Goal: Information Seeking & Learning: Learn about a topic

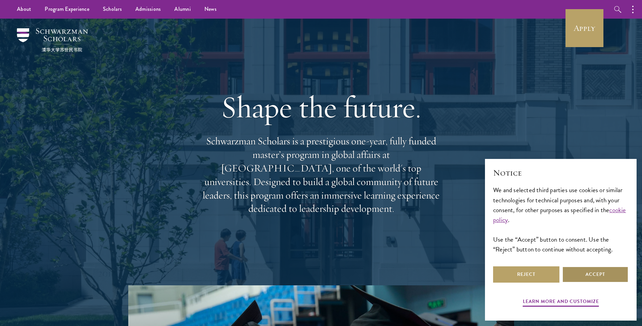
click at [601, 271] on button "Accept" at bounding box center [596, 274] width 66 height 16
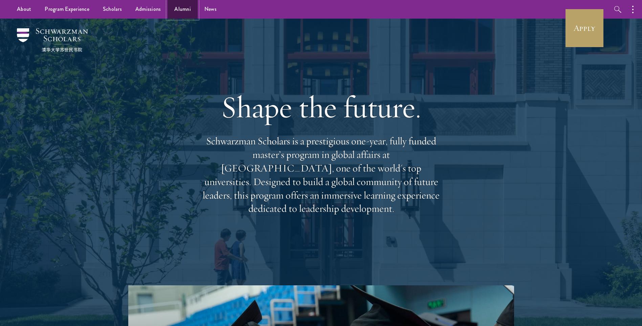
click at [174, 10] on link "Alumni" at bounding box center [183, 9] width 30 height 19
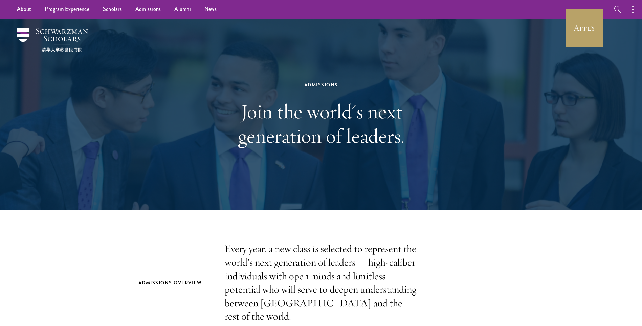
click at [503, 162] on div "Admissions Join the world's next generation of leaders." at bounding box center [322, 114] width 488 height 191
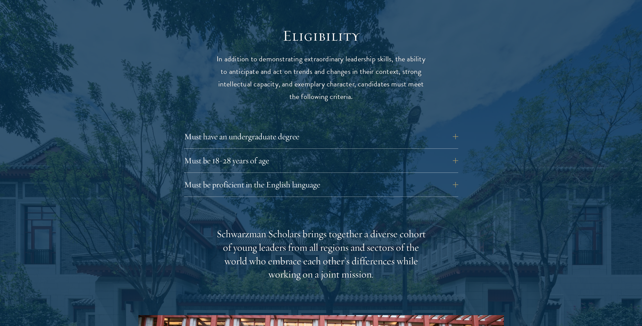
scroll to position [883, 0]
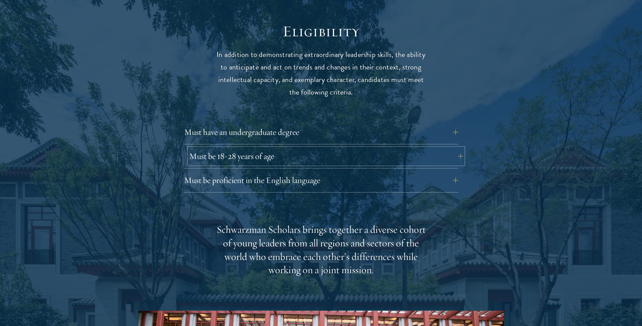
click at [456, 148] on button "Must be 18-28 years of age" at bounding box center [326, 156] width 274 height 16
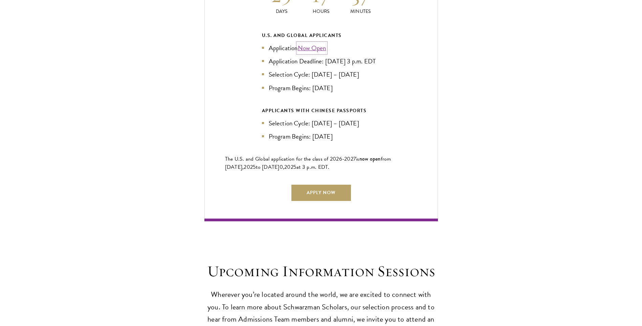
scroll to position [1594, 0]
drag, startPoint x: 642, startPoint y: 143, endPoint x: 637, endPoint y: 162, distance: 19.2
click at [637, 162] on section "Current Selection Cycle: Countdown to September 10, 2025 Application Deadline 2…" at bounding box center [321, 76] width 642 height 288
drag, startPoint x: 637, startPoint y: 162, endPoint x: 577, endPoint y: 134, distance: 66.5
click at [577, 134] on div "Current Selection Cycle: Countdown to September 10, 2025 Application Deadline 2…" at bounding box center [321, 76] width 575 height 288
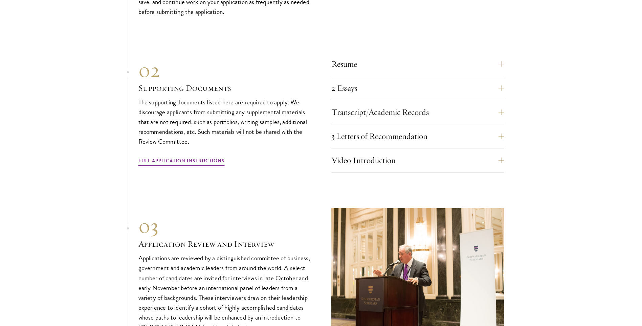
scroll to position [2378, 0]
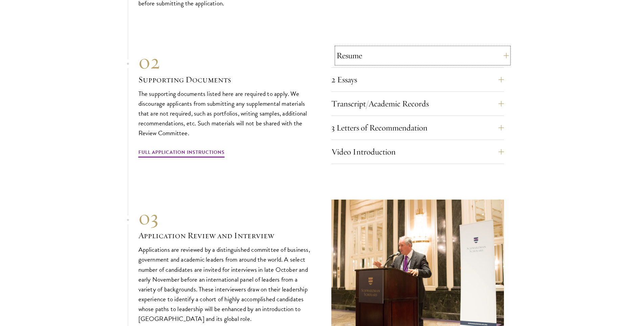
click at [500, 52] on button "Resume" at bounding box center [423, 55] width 173 height 16
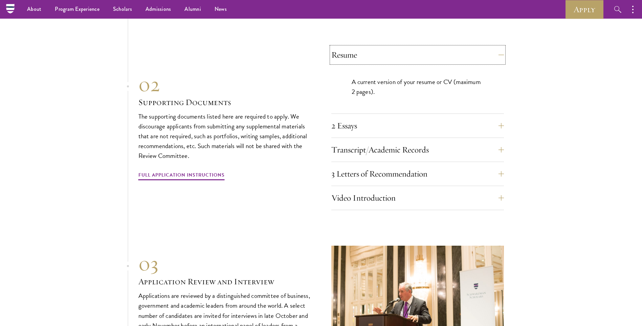
scroll to position [2321, 0]
click at [496, 121] on button "2 Essays" at bounding box center [423, 126] width 173 height 16
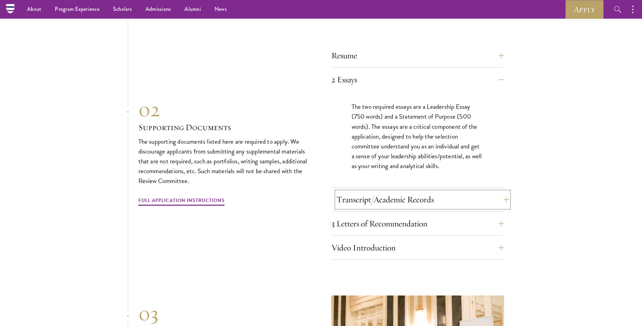
click at [496, 192] on button "Transcript/Academic Records" at bounding box center [423, 199] width 173 height 16
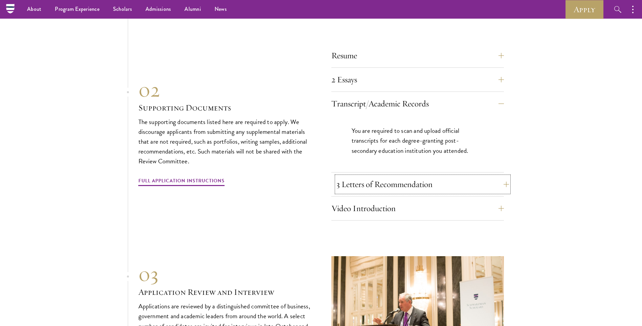
click at [504, 180] on button "3 Letters of Recommendation" at bounding box center [423, 184] width 173 height 16
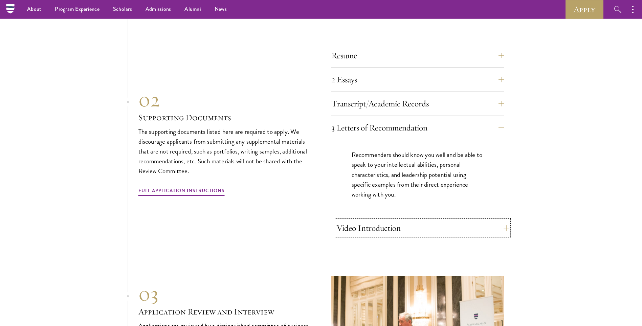
click at [493, 223] on button "Video Introduction" at bounding box center [423, 228] width 173 height 16
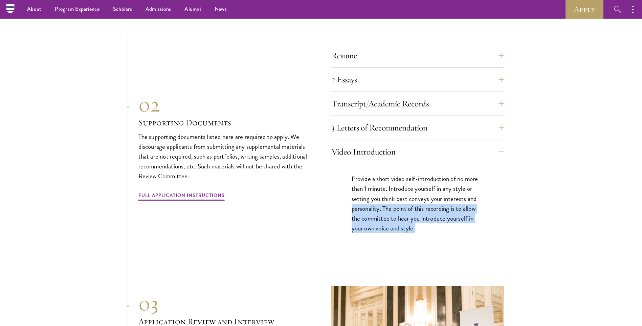
drag, startPoint x: 642, startPoint y: 194, endPoint x: 643, endPoint y: 224, distance: 30.5
drag, startPoint x: 643, startPoint y: 224, endPoint x: 569, endPoint y: 194, distance: 80.6
click at [568, 194] on section "01 Online Application 01 Online Application The application must be completed o…" at bounding box center [321, 162] width 642 height 505
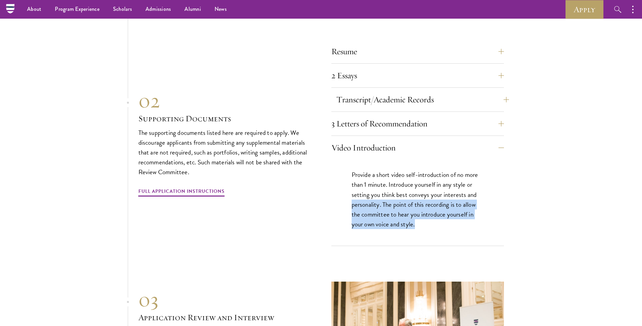
scroll to position [2325, 0]
click at [417, 44] on button "Resume" at bounding box center [423, 52] width 173 height 16
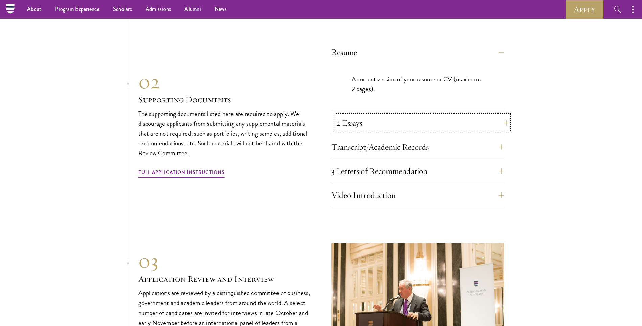
click at [450, 116] on button "2 Essays" at bounding box center [423, 123] width 173 height 16
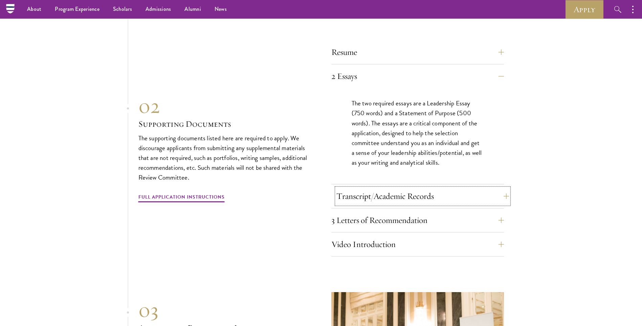
click at [443, 193] on button "Transcript/Academic Records" at bounding box center [423, 196] width 173 height 16
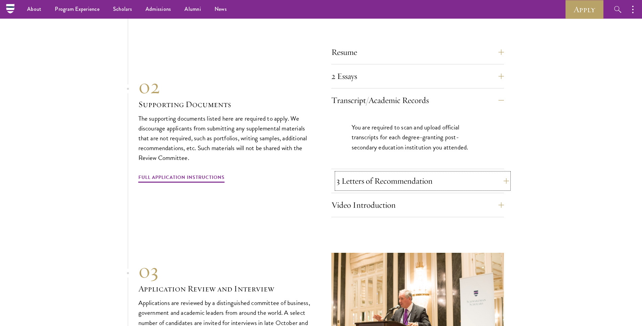
click at [442, 174] on button "3 Letters of Recommendation" at bounding box center [423, 181] width 173 height 16
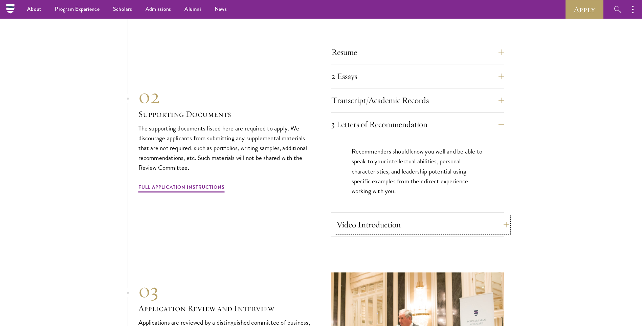
click at [427, 219] on button "Video Introduction" at bounding box center [423, 224] width 173 height 16
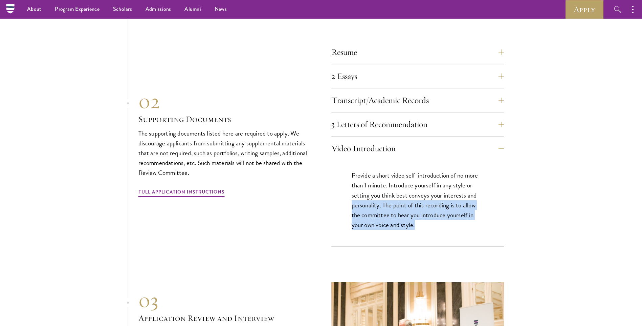
click at [543, 214] on section "01 Online Application 01 Online Application The application must be completed o…" at bounding box center [321, 159] width 642 height 505
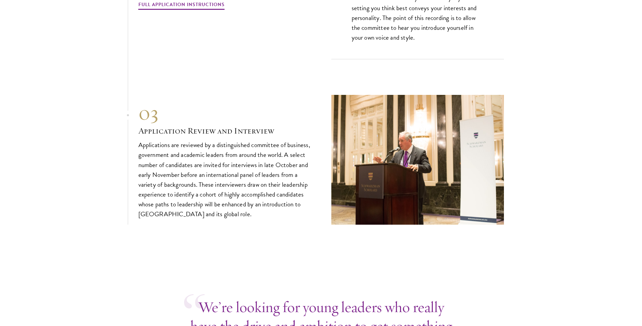
scroll to position [2528, 0]
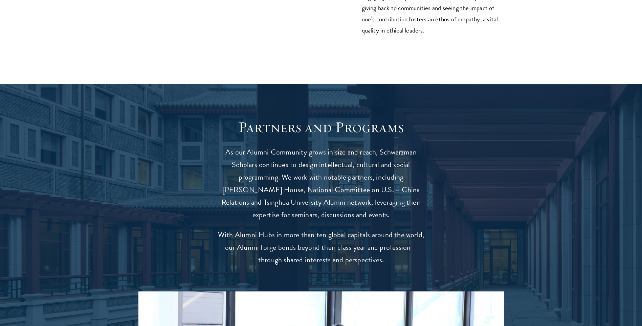
scroll to position [1253, 0]
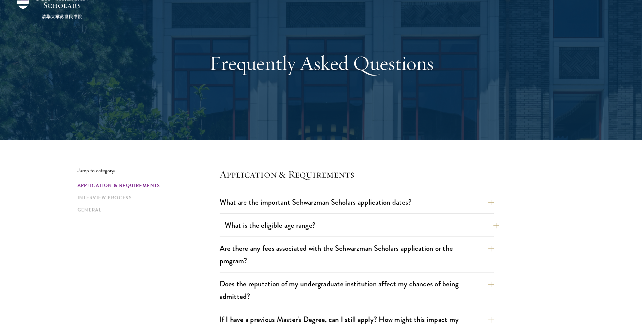
scroll to position [102, 0]
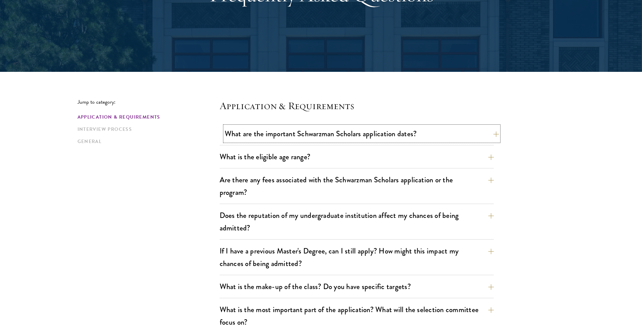
click at [417, 131] on button "What are the important Schwarzman Scholars application dates?" at bounding box center [362, 133] width 274 height 15
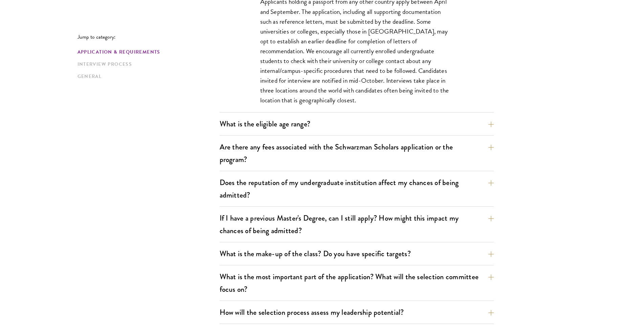
scroll to position [339, 0]
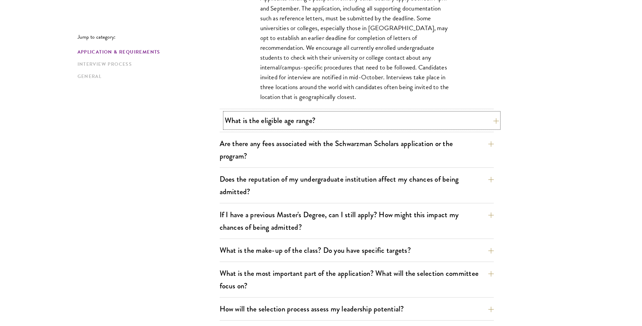
click at [385, 121] on button "What is the eligible age range?" at bounding box center [362, 120] width 274 height 15
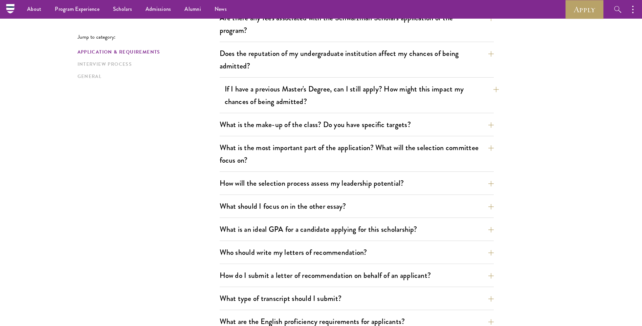
scroll to position [271, 0]
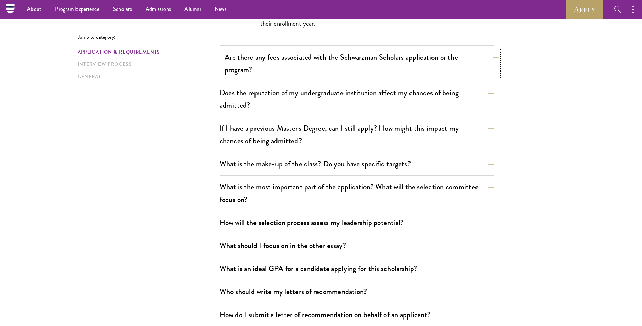
click at [407, 70] on button "Are there any fees associated with the Schwarzman Scholars application or the p…" at bounding box center [362, 63] width 274 height 28
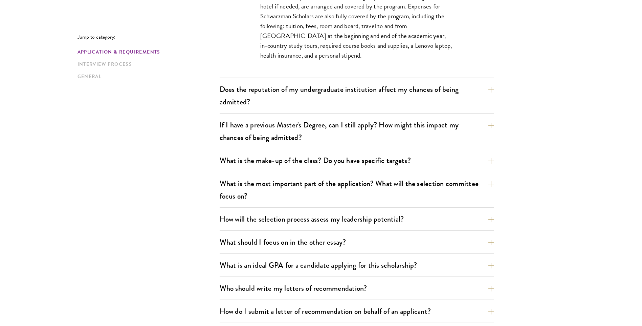
scroll to position [440, 0]
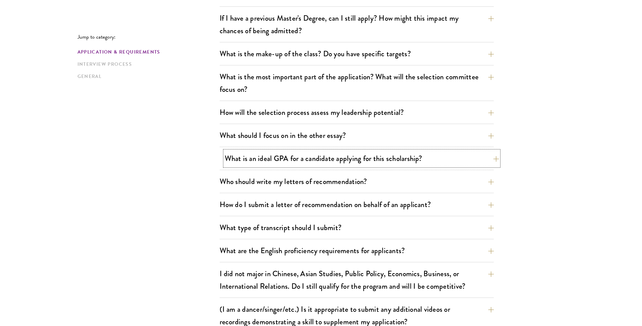
click at [425, 158] on button "What is an ideal GPA for a candidate applying for this scholarship?" at bounding box center [362, 158] width 274 height 15
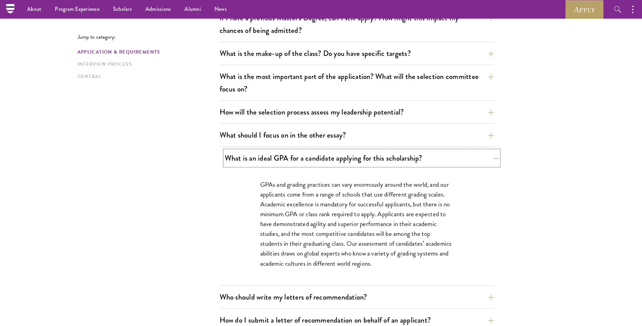
scroll to position [334, 0]
click at [418, 110] on button "How will the selection process assess my leadership potential?" at bounding box center [362, 112] width 274 height 15
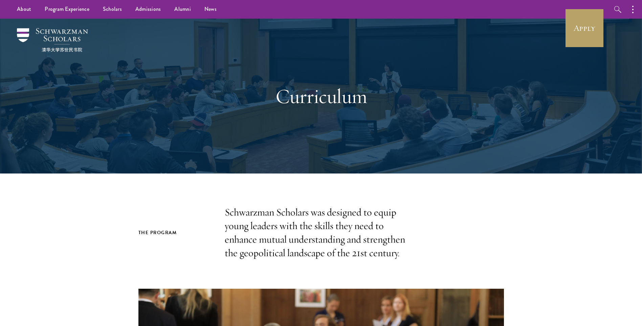
drag, startPoint x: 464, startPoint y: 148, endPoint x: 463, endPoint y: 144, distance: 4.1
click at [464, 148] on div "Curriculum" at bounding box center [322, 96] width 488 height 155
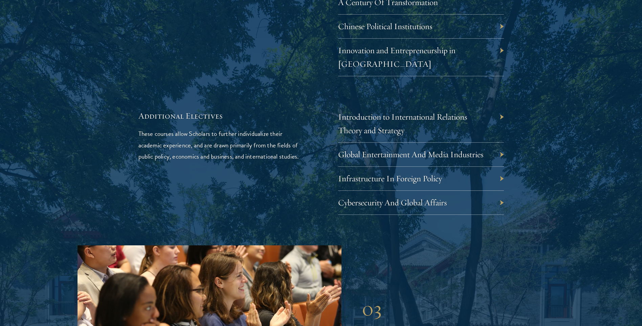
scroll to position [2155, 0]
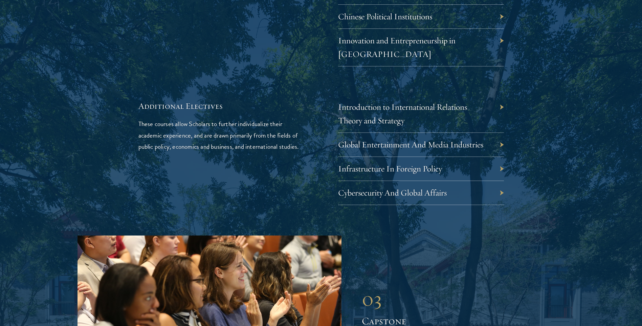
click at [487, 133] on div "Global Entertainment And Media Industries" at bounding box center [421, 145] width 166 height 24
click at [479, 139] on link "Global Entertainment And Media Industries" at bounding box center [415, 144] width 145 height 10
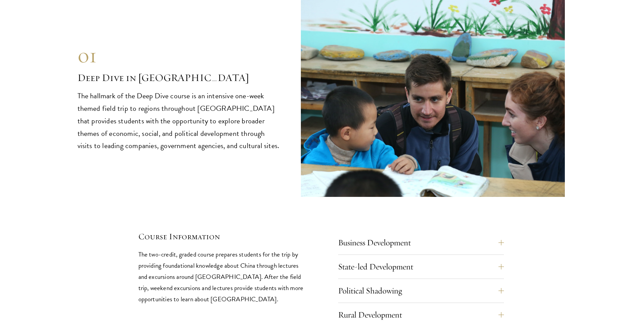
scroll to position [2934, 0]
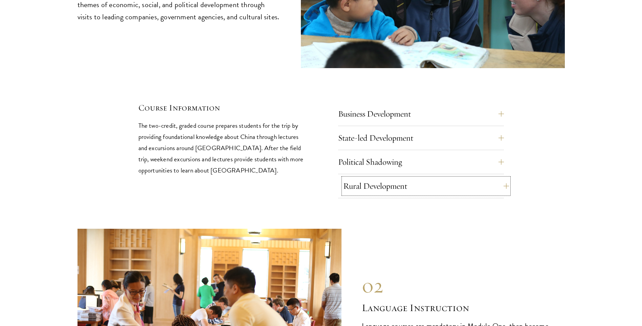
click at [468, 178] on button "Rural Development" at bounding box center [426, 186] width 166 height 16
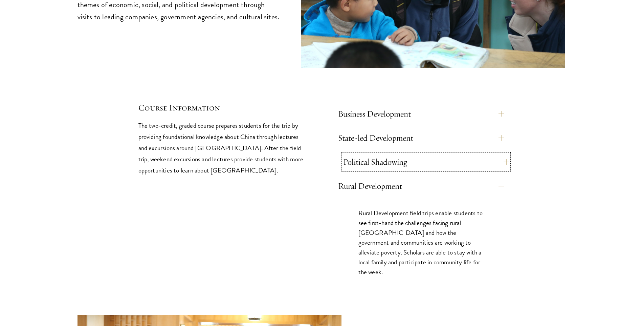
click at [465, 154] on button "Political Shadowing" at bounding box center [426, 162] width 166 height 16
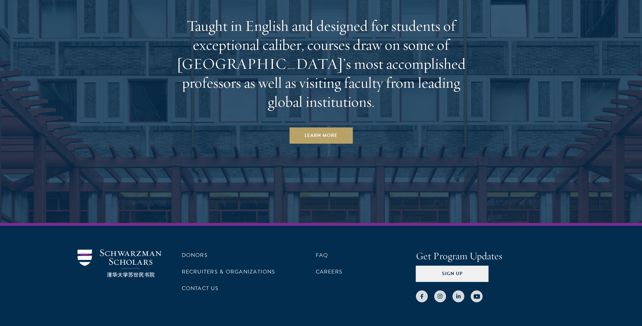
scroll to position [4363, 0]
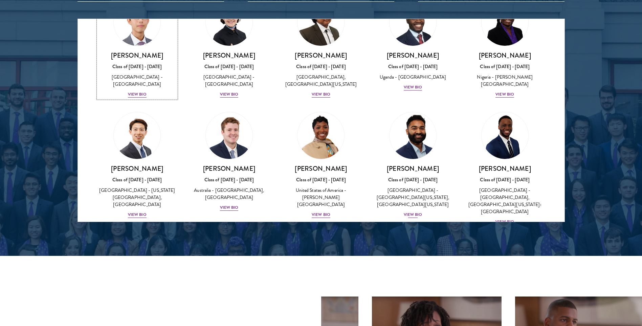
scroll to position [135, 0]
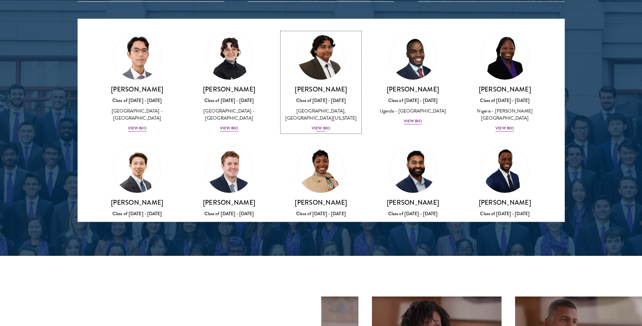
click at [322, 131] on div "View Bio" at bounding box center [321, 128] width 19 height 6
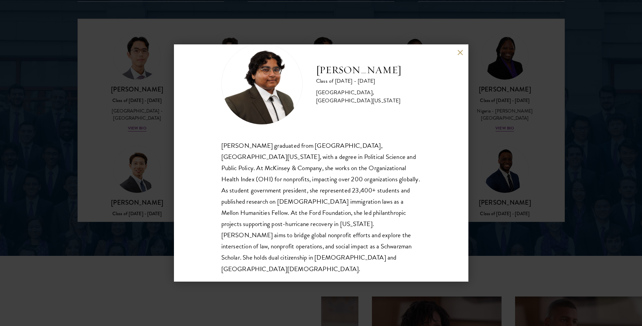
scroll to position [23, 0]
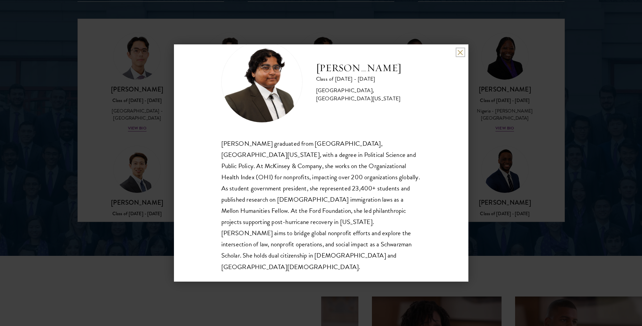
click at [459, 51] on button at bounding box center [461, 52] width 6 height 6
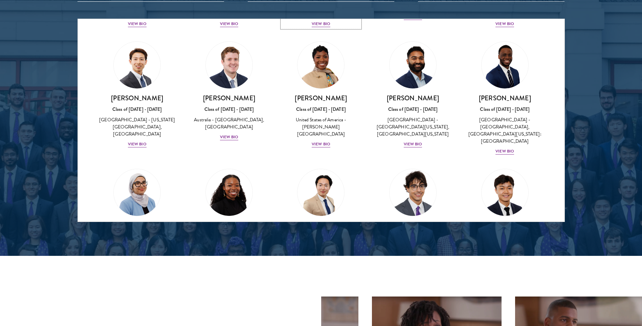
scroll to position [237, 0]
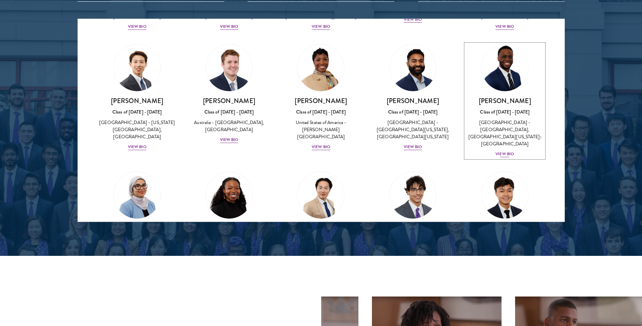
click at [506, 151] on div "View Bio" at bounding box center [505, 154] width 19 height 6
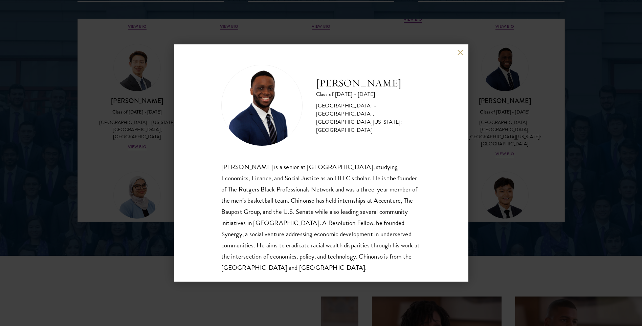
click at [457, 52] on div "Chinonso Anyanwu Class of 2025 - 2026 United States of America - Rutgers, The S…" at bounding box center [321, 162] width 295 height 237
click at [460, 51] on button at bounding box center [461, 52] width 6 height 6
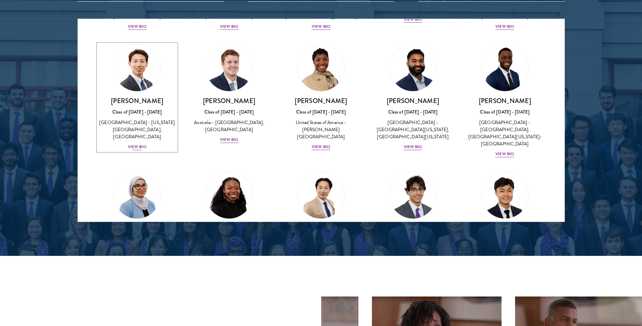
click at [133, 150] on div "View Bio" at bounding box center [137, 147] width 19 height 6
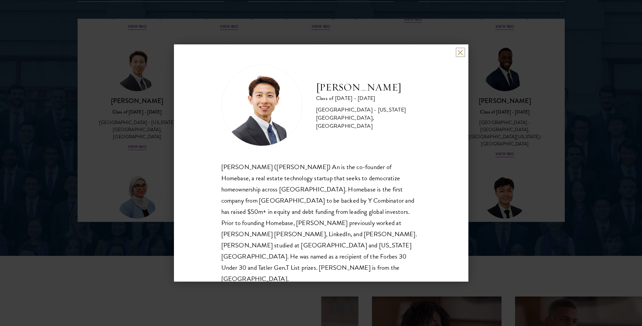
click at [459, 53] on button at bounding box center [461, 52] width 6 height 6
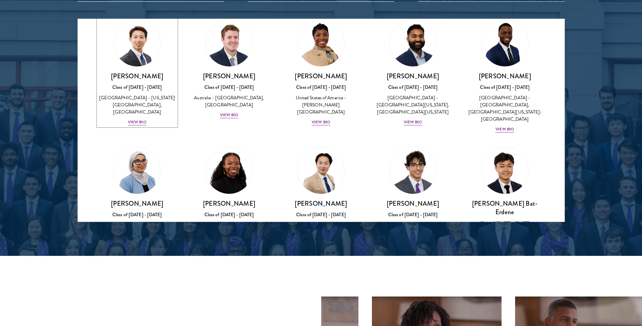
scroll to position [280, 0]
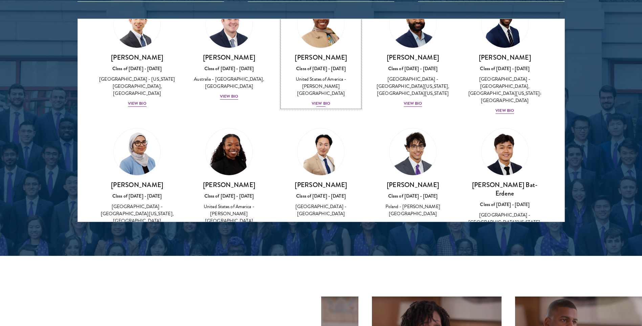
click at [323, 100] on div "View Bio" at bounding box center [321, 103] width 19 height 6
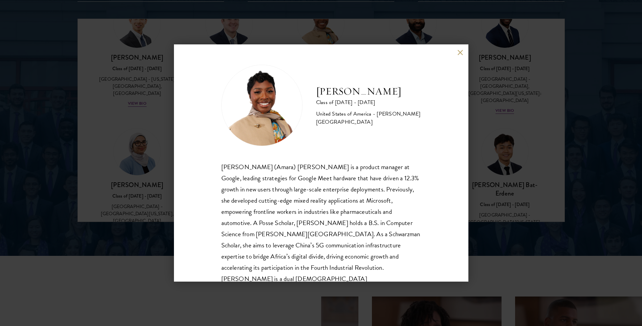
click at [459, 52] on button at bounding box center [461, 52] width 6 height 6
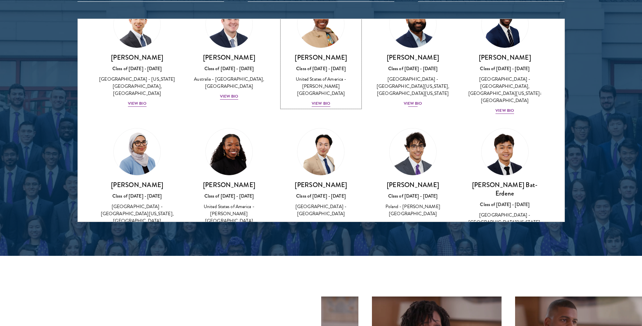
scroll to position [268, 0]
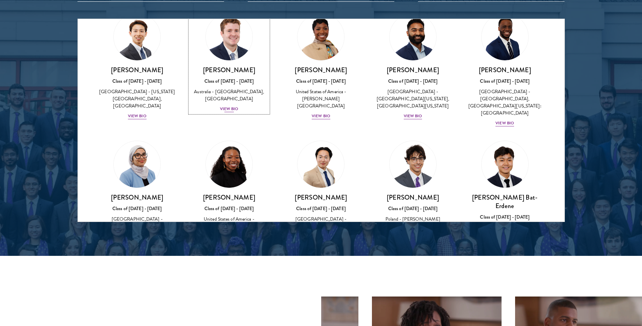
click at [230, 112] on div "View Bio" at bounding box center [229, 109] width 19 height 6
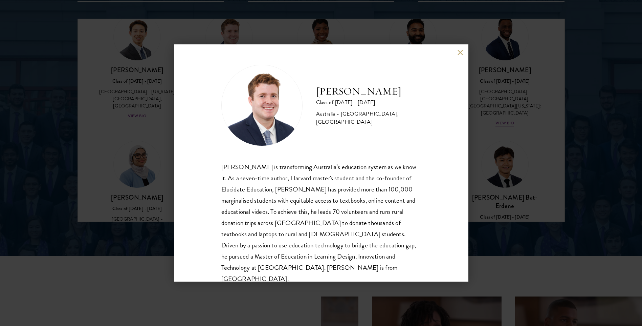
click at [462, 51] on button at bounding box center [461, 52] width 6 height 6
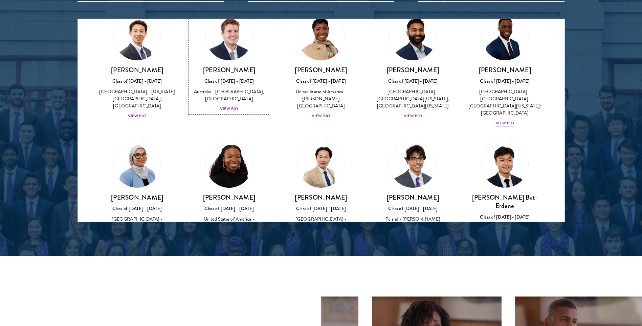
scroll to position [302, 0]
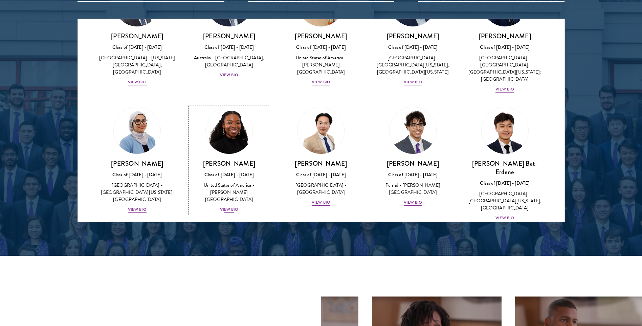
click at [230, 206] on div "View Bio" at bounding box center [229, 209] width 19 height 6
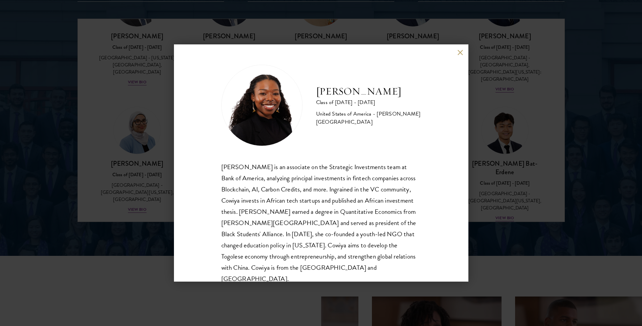
click at [457, 55] on div "Cowiya Arouna Class of 2025 - 2026 United States of America - Smith College Cow…" at bounding box center [321, 162] width 295 height 237
click at [459, 53] on button at bounding box center [461, 52] width 6 height 6
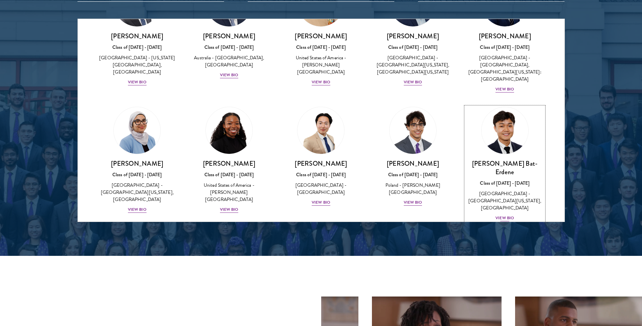
click at [497, 215] on div "View Bio" at bounding box center [505, 218] width 19 height 6
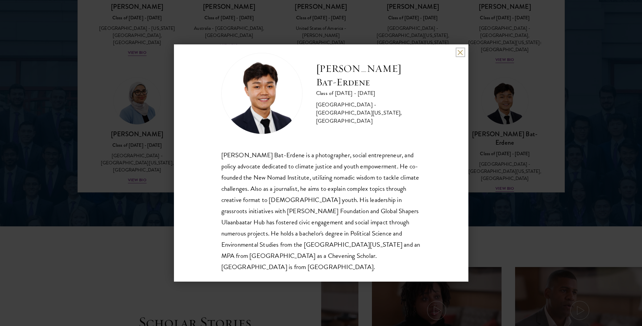
scroll to position [948, 0]
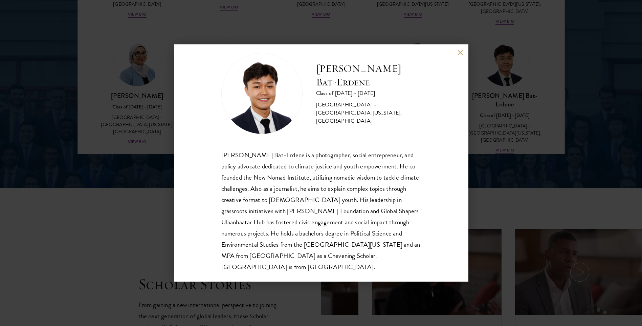
click at [460, 46] on div "Bat-Orgil Bat-Erdene Class of 2025 - 2026 Mongolia - University of Arizona, Uni…" at bounding box center [321, 162] width 295 height 237
click at [460, 54] on button at bounding box center [461, 52] width 6 height 6
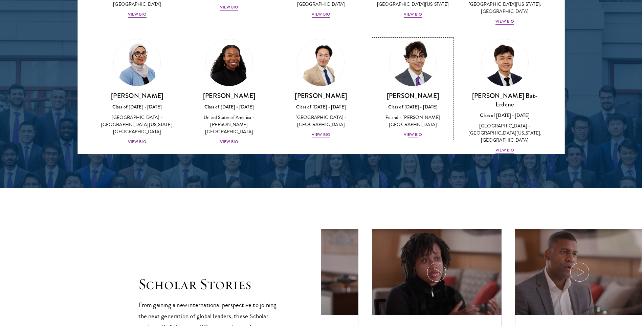
click at [411, 131] on div "View Bio" at bounding box center [413, 134] width 19 height 6
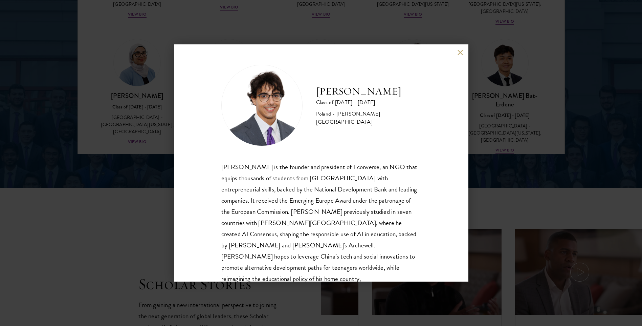
click at [457, 52] on div "Jan Bartkowiak Class of 2025 - 2026 Poland - Minerva University Jan Bartkowiak …" at bounding box center [321, 162] width 295 height 237
click at [459, 50] on div "Jan Bartkowiak Class of 2025 - 2026 Poland - Minerva University Jan Bartkowiak …" at bounding box center [321, 162] width 295 height 237
click at [458, 54] on button at bounding box center [461, 52] width 6 height 6
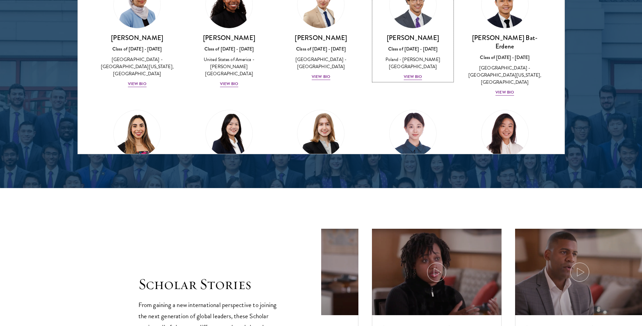
scroll to position [437, 0]
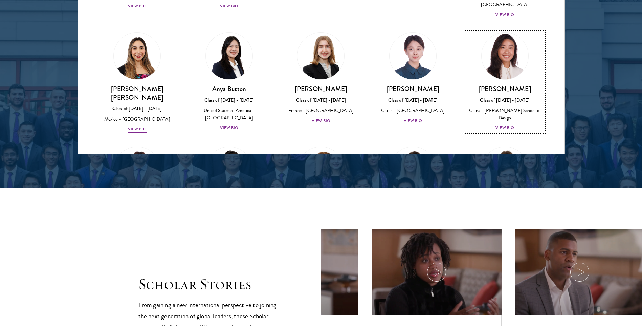
click at [506, 125] on div "View Bio" at bounding box center [505, 128] width 19 height 6
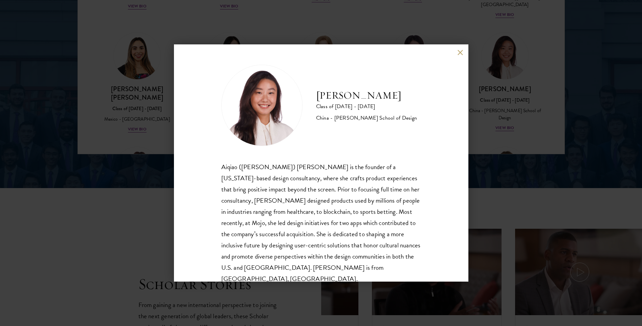
click at [457, 52] on div "Melinda Chen Class of 2025 - 2026 China - Parsons School of Design Aiqiao (Meli…" at bounding box center [321, 162] width 295 height 237
click at [459, 51] on button at bounding box center [461, 52] width 6 height 6
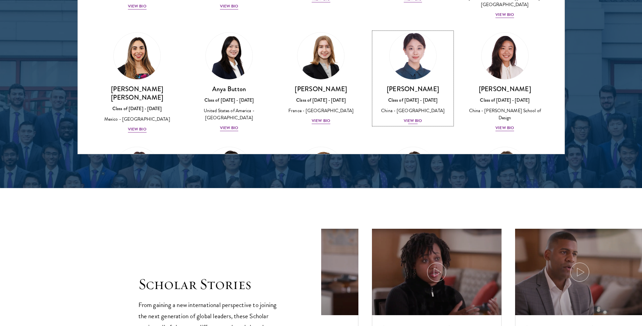
click at [408, 118] on div "View Bio" at bounding box center [413, 121] width 19 height 6
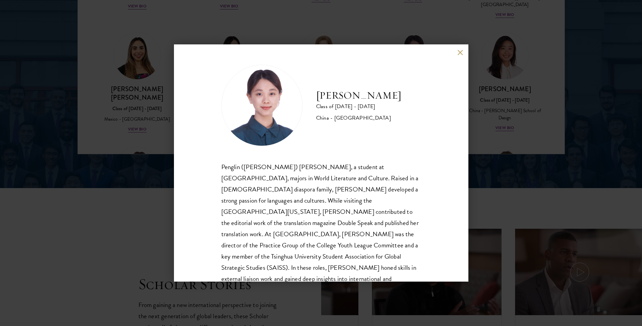
click at [463, 51] on button at bounding box center [461, 52] width 6 height 6
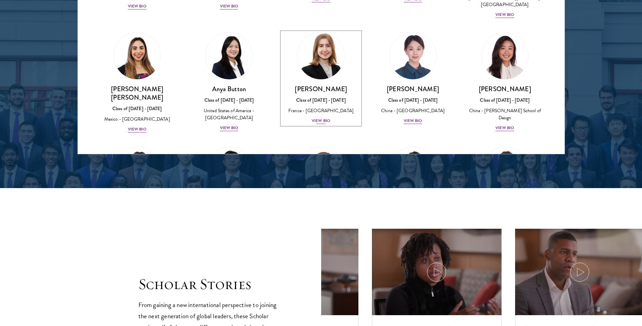
click at [322, 118] on div "View Bio" at bounding box center [321, 121] width 19 height 6
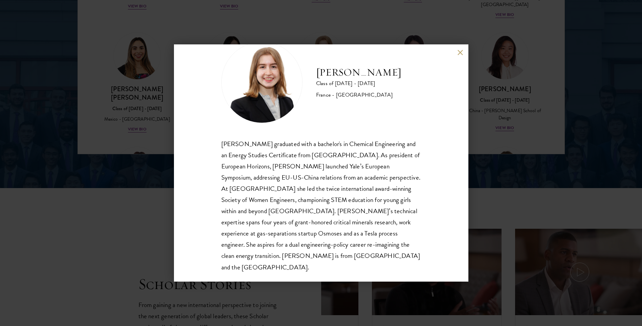
scroll to position [23, 0]
click at [460, 52] on button at bounding box center [461, 52] width 6 height 6
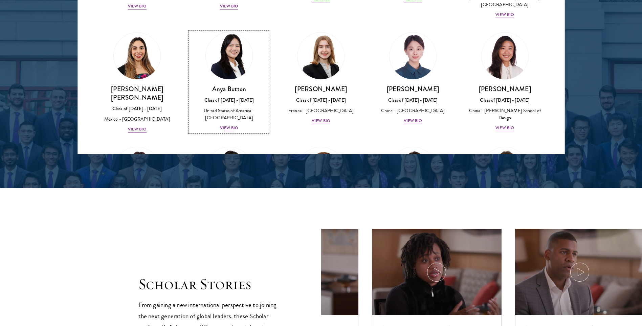
click at [228, 125] on div "View Bio" at bounding box center [229, 128] width 19 height 6
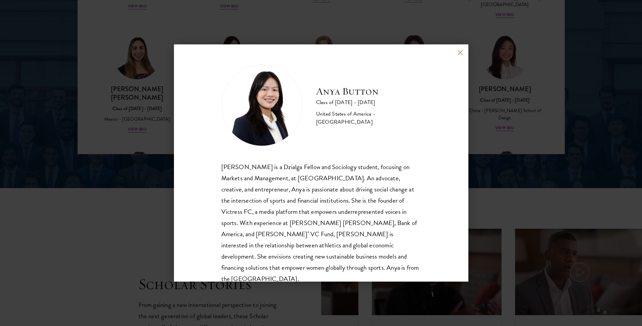
click at [461, 51] on button at bounding box center [461, 52] width 6 height 6
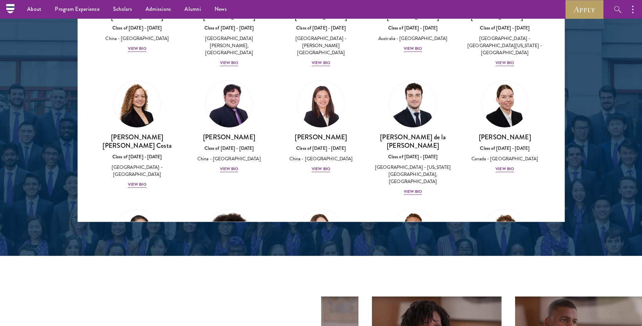
scroll to position [698, 0]
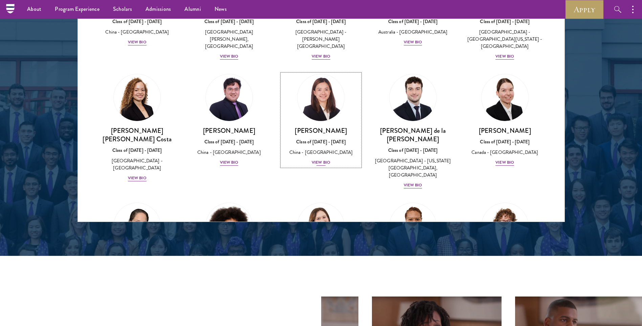
click at [317, 141] on div "Shiqian Cui Class of 2025 - 2026 China - Tufts University View Bio" at bounding box center [321, 146] width 79 height 40
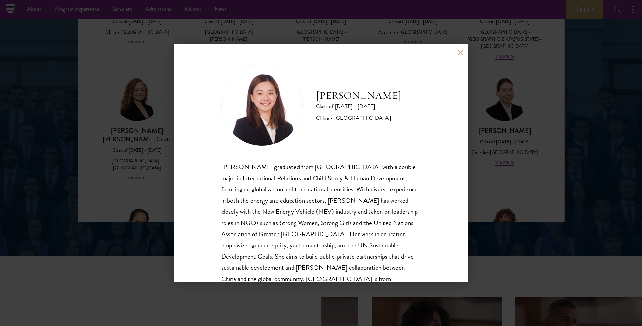
click at [460, 52] on button at bounding box center [461, 52] width 6 height 6
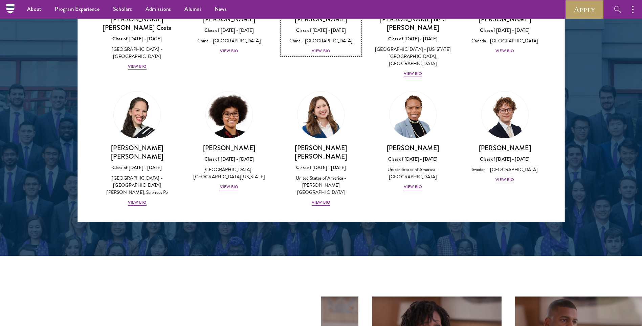
scroll to position [828, 0]
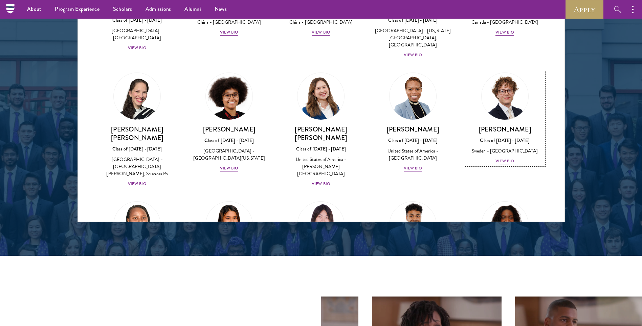
click at [504, 158] on div "View Bio" at bounding box center [505, 161] width 19 height 6
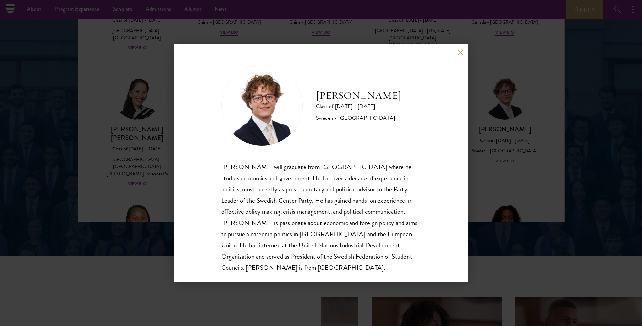
click at [458, 55] on button at bounding box center [461, 52] width 6 height 6
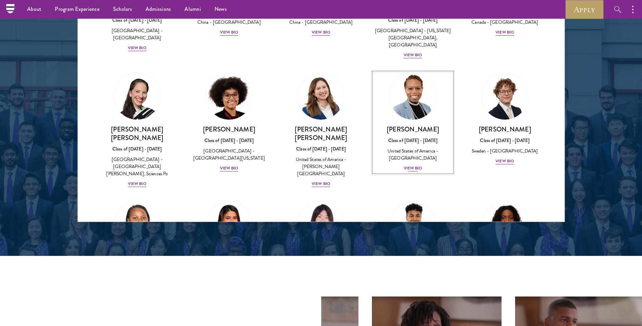
click at [413, 165] on div "View Bio" at bounding box center [413, 168] width 19 height 6
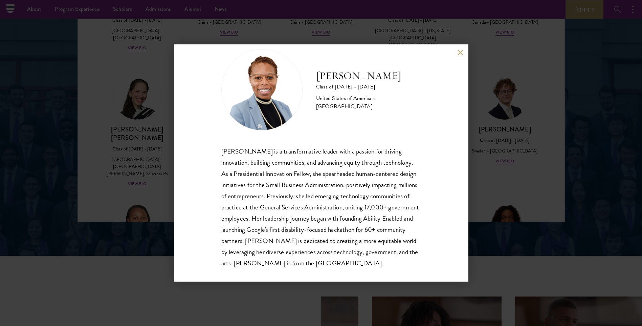
scroll to position [18, 0]
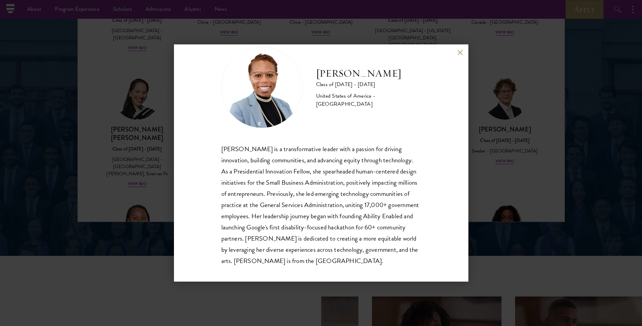
click at [461, 50] on button at bounding box center [461, 52] width 6 height 6
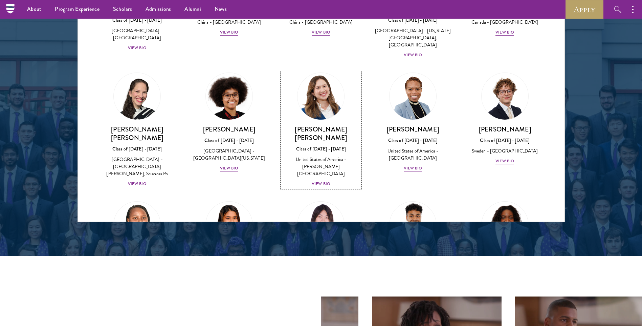
click at [325, 181] on div "View Bio" at bounding box center [321, 184] width 19 height 6
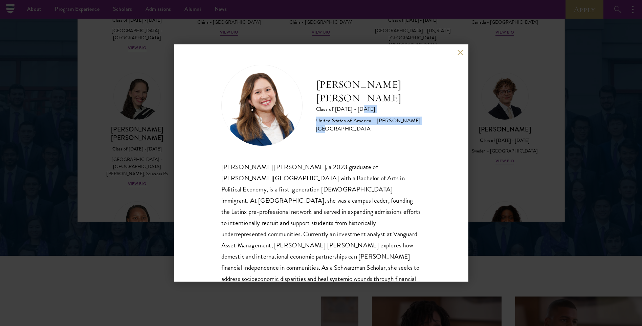
drag, startPoint x: 463, startPoint y: 117, endPoint x: 461, endPoint y: 126, distance: 9.1
click at [461, 126] on div "Maria Fernanda Estrada Class of 2025 - 2026 United States of America - Williams…" at bounding box center [321, 162] width 295 height 237
drag, startPoint x: 461, startPoint y: 126, endPoint x: 438, endPoint y: 138, distance: 25.8
click at [438, 139] on div "Maria Fernanda Estrada Class of 2025 - 2026 United States of America - Williams…" at bounding box center [321, 162] width 295 height 237
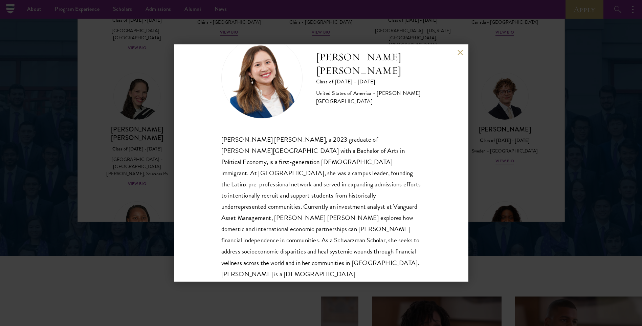
scroll to position [35, 0]
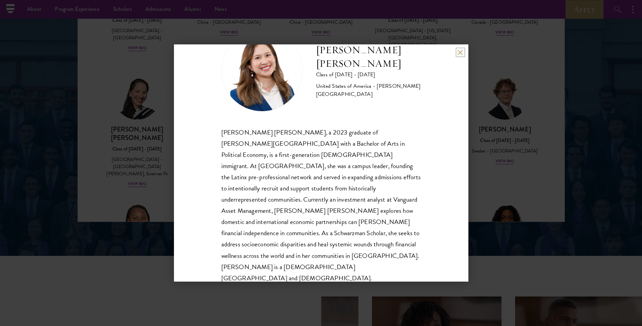
click at [459, 54] on button at bounding box center [461, 52] width 6 height 6
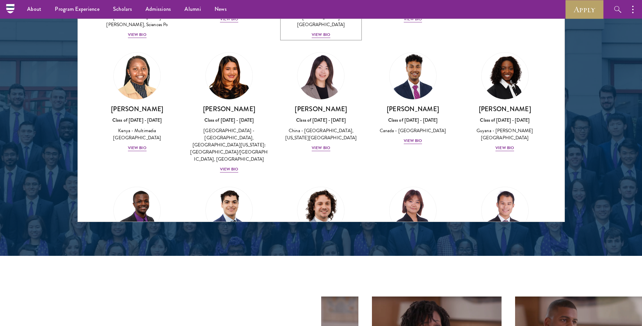
scroll to position [928, 0]
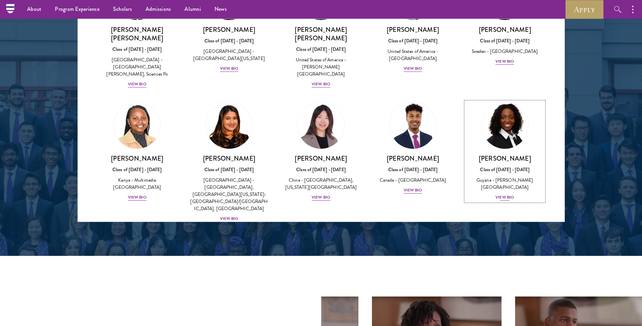
click at [503, 194] on div "View Bio" at bounding box center [505, 197] width 19 height 6
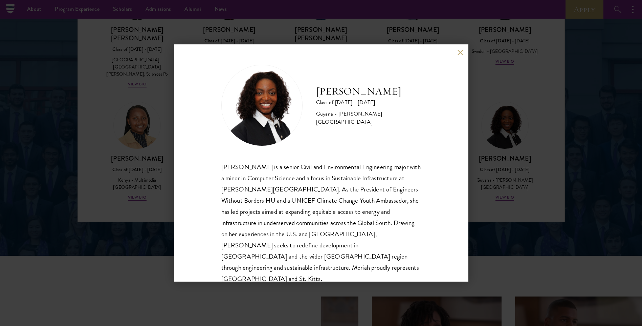
click at [460, 54] on button at bounding box center [461, 52] width 6 height 6
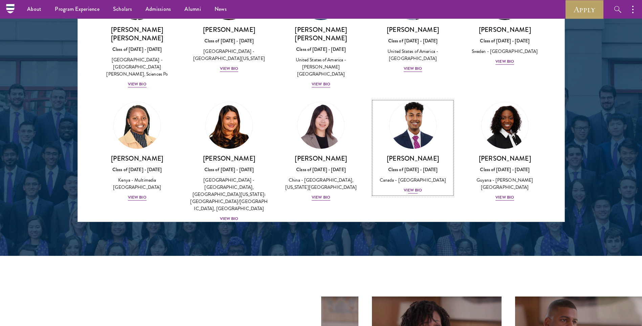
click at [414, 187] on div "View Bio" at bounding box center [413, 190] width 19 height 6
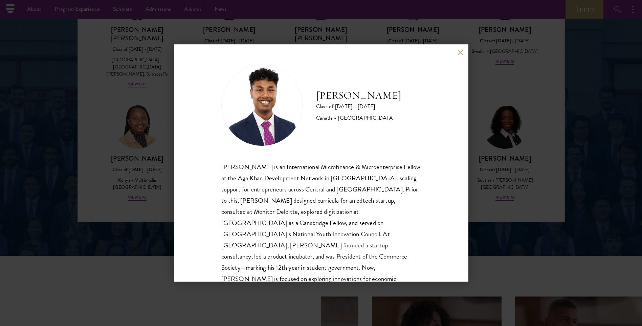
click at [461, 49] on div "Mahir Hamid Class of 2025 - 2026 Canada - Queen's University Mahir Hamid is an …" at bounding box center [321, 162] width 295 height 237
click at [457, 52] on div "Mahir Hamid Class of 2025 - 2026 Canada - Queen's University Mahir Hamid is an …" at bounding box center [321, 162] width 295 height 237
click at [460, 51] on button at bounding box center [461, 52] width 6 height 6
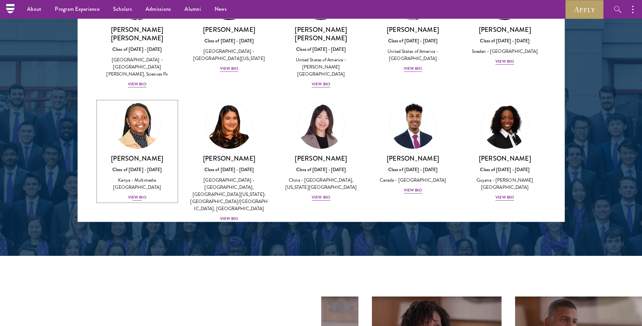
click at [133, 194] on div "View Bio" at bounding box center [137, 197] width 19 height 6
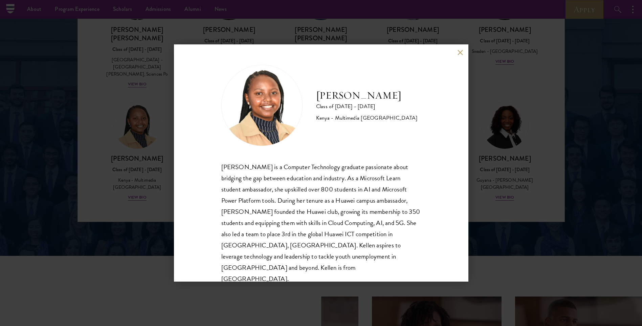
click at [459, 50] on button at bounding box center [461, 52] width 6 height 6
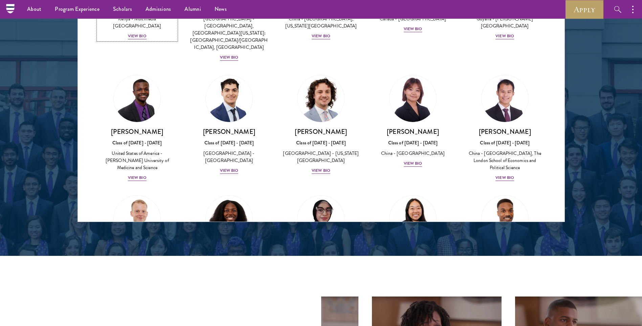
scroll to position [1064, 0]
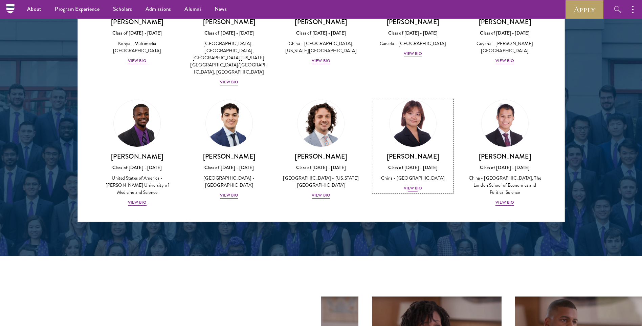
click at [411, 185] on div "View Bio" at bounding box center [413, 188] width 19 height 6
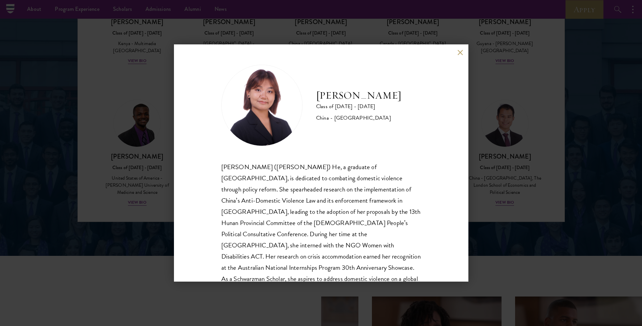
click at [459, 50] on button at bounding box center [461, 52] width 6 height 6
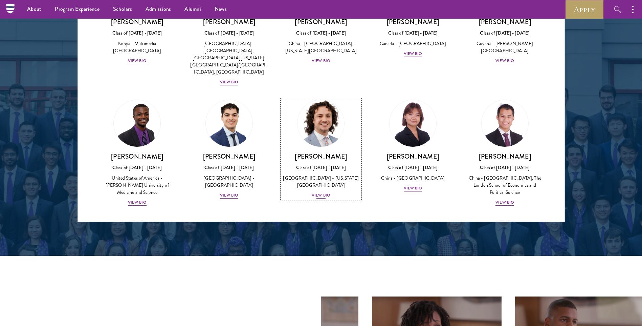
click at [325, 192] on div "View Bio" at bounding box center [321, 195] width 19 height 6
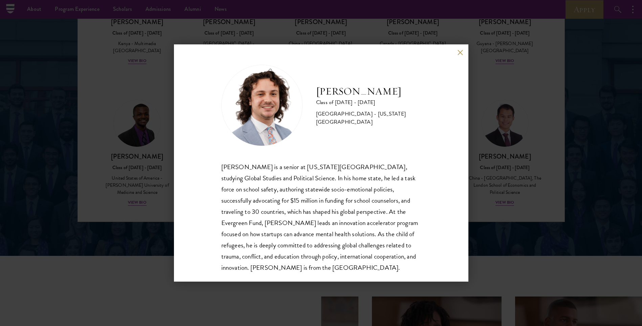
click at [462, 52] on button at bounding box center [461, 52] width 6 height 6
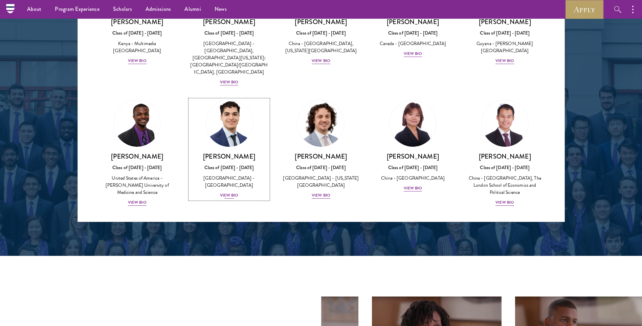
click at [228, 192] on div "View Bio" at bounding box center [229, 195] width 19 height 6
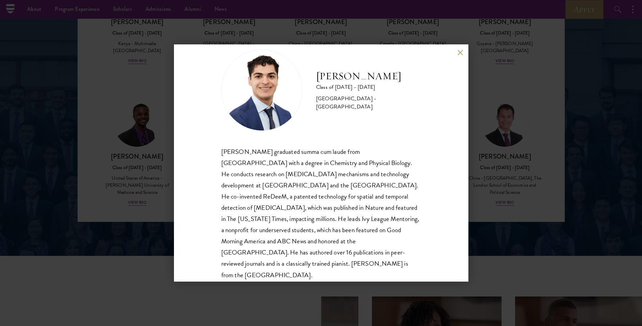
scroll to position [23, 0]
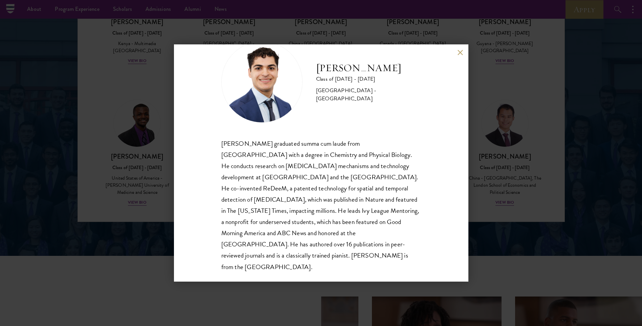
click at [460, 51] on button at bounding box center [461, 52] width 6 height 6
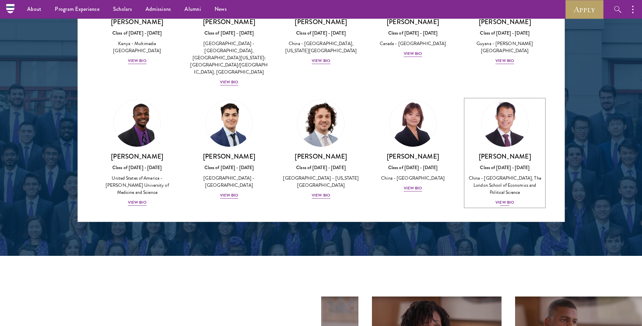
click at [503, 199] on div "View Bio" at bounding box center [505, 202] width 19 height 6
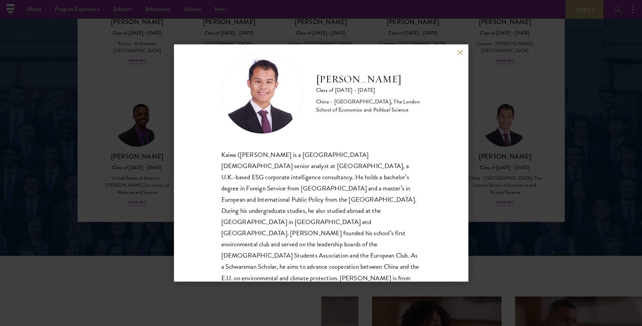
scroll to position [23, 0]
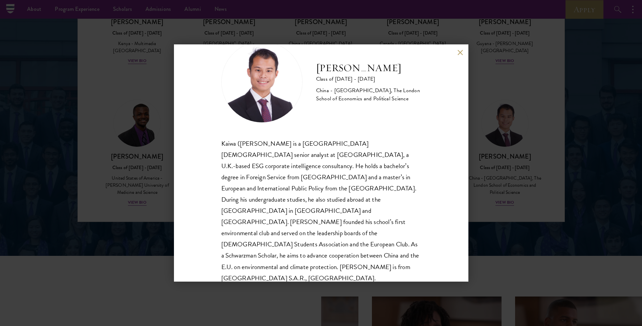
click at [462, 54] on button at bounding box center [461, 52] width 6 height 6
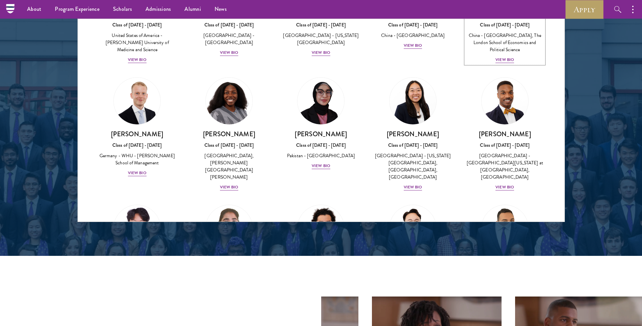
scroll to position [1194, 0]
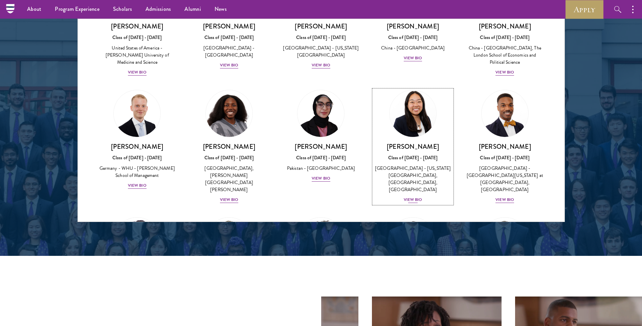
click at [411, 196] on div "View Bio" at bounding box center [413, 199] width 19 height 6
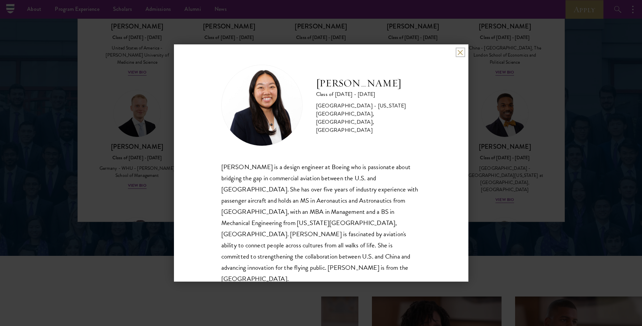
click at [459, 52] on button at bounding box center [461, 52] width 6 height 6
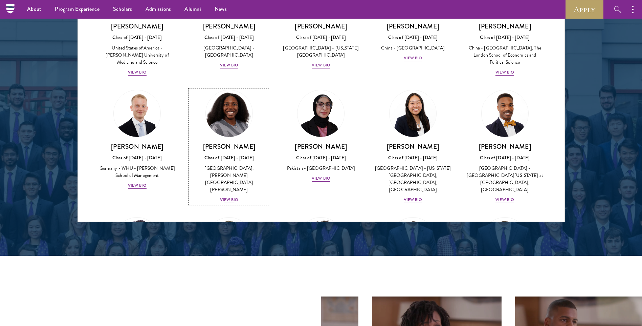
click at [228, 196] on div "View Bio" at bounding box center [229, 199] width 19 height 6
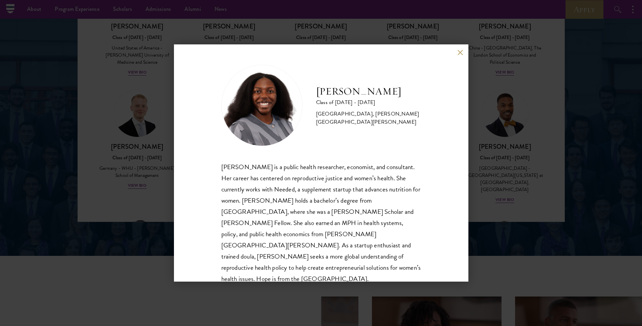
click at [458, 50] on button at bounding box center [461, 52] width 6 height 6
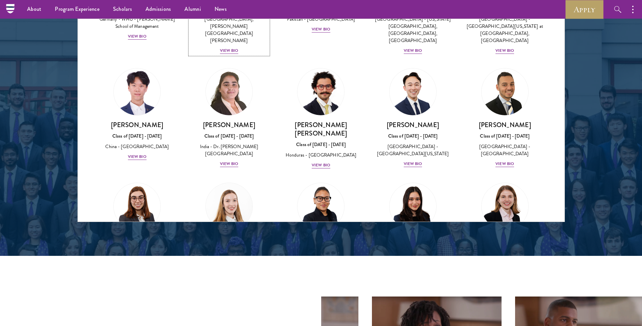
scroll to position [1349, 0]
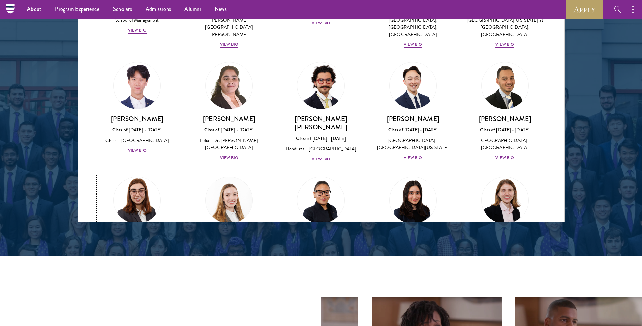
click at [140, 269] on div "View Bio" at bounding box center [137, 272] width 19 height 6
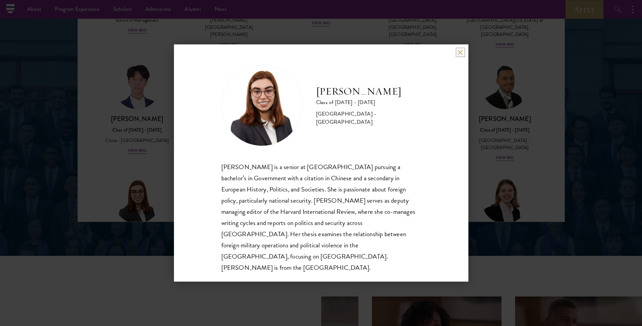
click at [460, 55] on button at bounding box center [461, 52] width 6 height 6
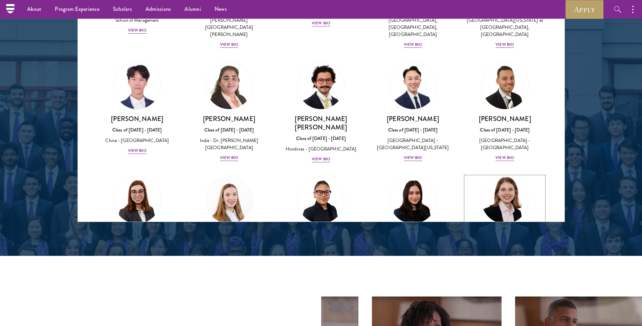
click at [502, 269] on div "View Bio" at bounding box center [505, 272] width 19 height 6
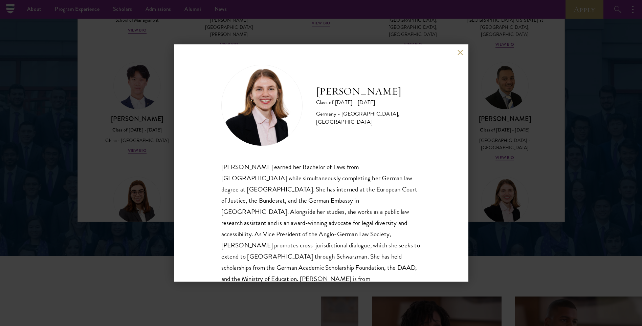
click at [462, 55] on button at bounding box center [461, 52] width 6 height 6
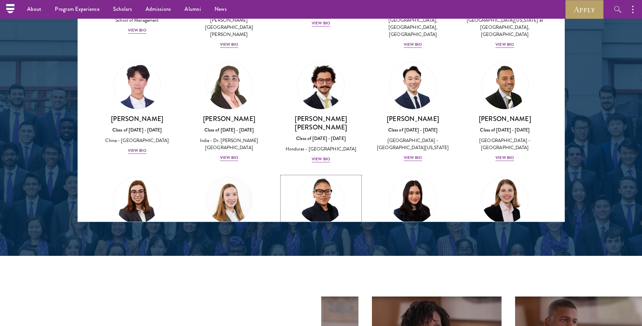
click at [314, 269] on div "View Bio" at bounding box center [321, 272] width 19 height 6
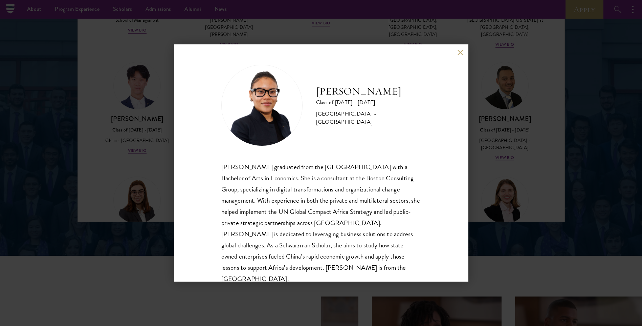
click at [458, 51] on button at bounding box center [461, 52] width 6 height 6
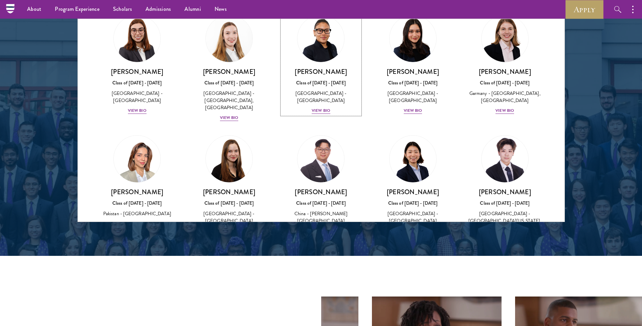
scroll to position [1523, 0]
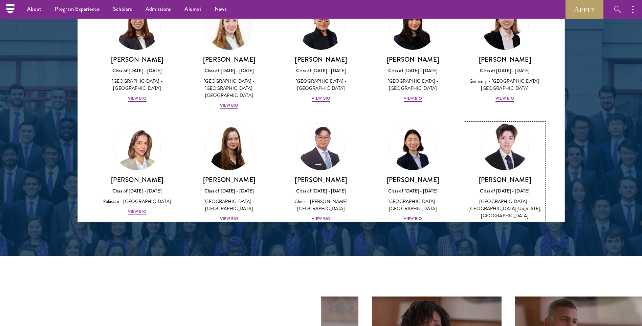
click at [499, 223] on div "View Bio" at bounding box center [505, 226] width 19 height 6
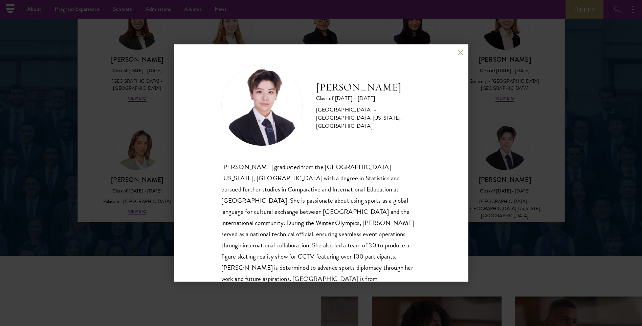
click at [456, 52] on div "Tianxin Li Class of 2025 - 2026 China - University of California, San Diego, Co…" at bounding box center [321, 162] width 295 height 237
click at [458, 51] on button at bounding box center [461, 52] width 6 height 6
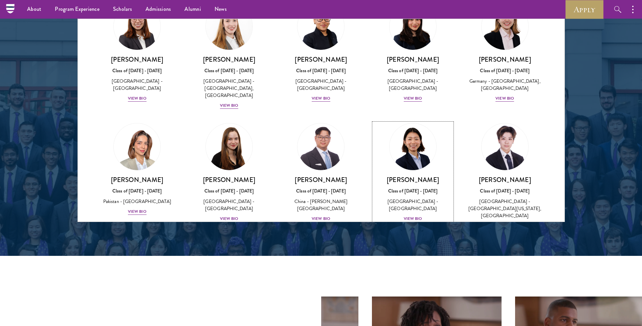
click at [413, 215] on div "View Bio" at bounding box center [413, 218] width 19 height 6
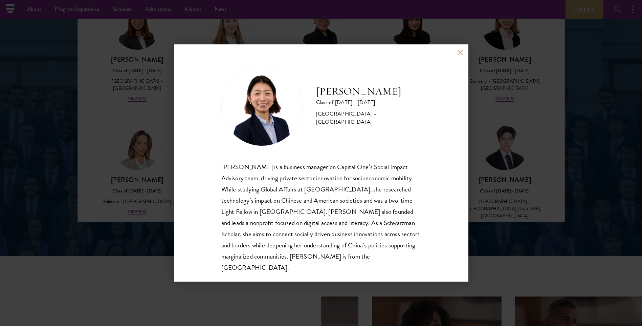
click at [460, 51] on button at bounding box center [461, 52] width 6 height 6
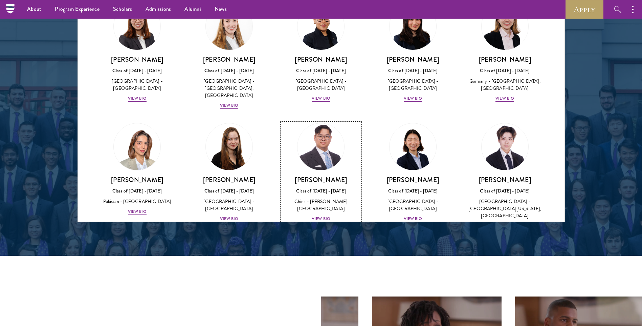
click at [312, 215] on div "View Bio" at bounding box center [321, 218] width 19 height 6
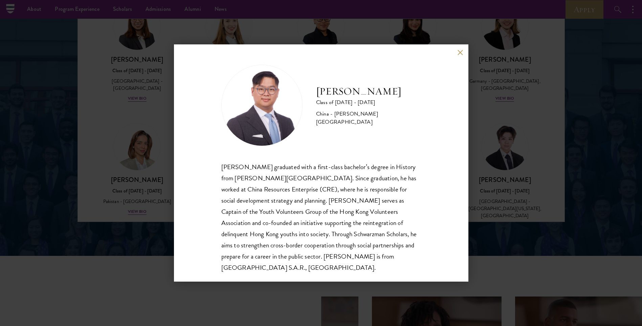
click at [461, 51] on button at bounding box center [461, 52] width 6 height 6
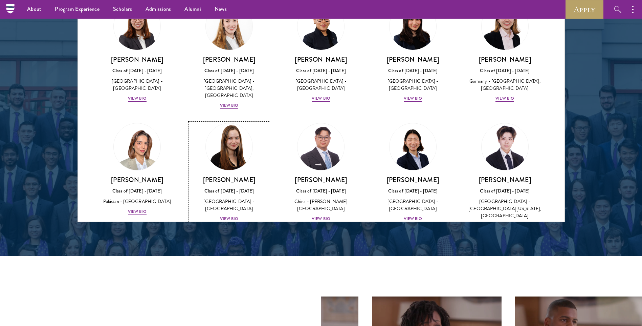
click at [232, 215] on div "View Bio" at bounding box center [229, 218] width 19 height 6
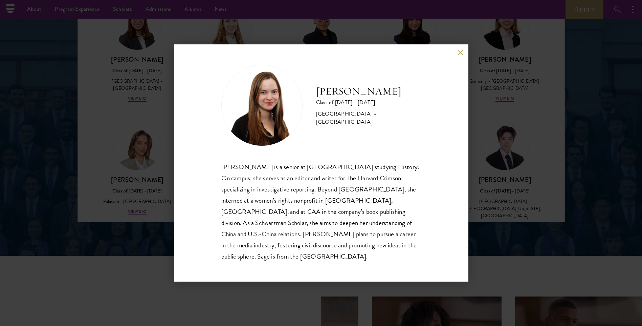
click at [462, 55] on button at bounding box center [461, 52] width 6 height 6
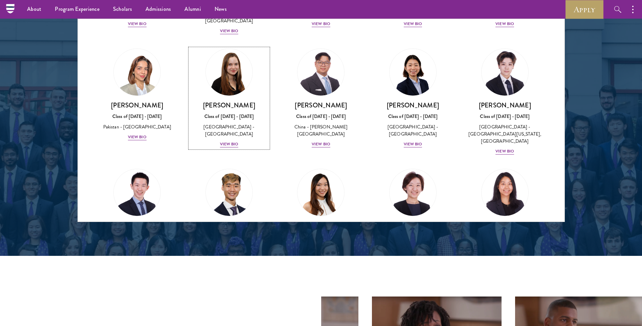
scroll to position [1660, 0]
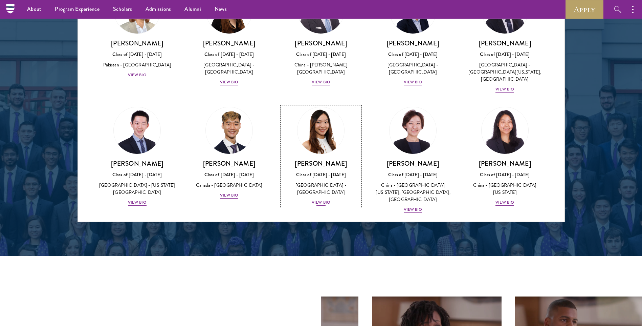
click at [318, 199] on div "View Bio" at bounding box center [321, 202] width 19 height 6
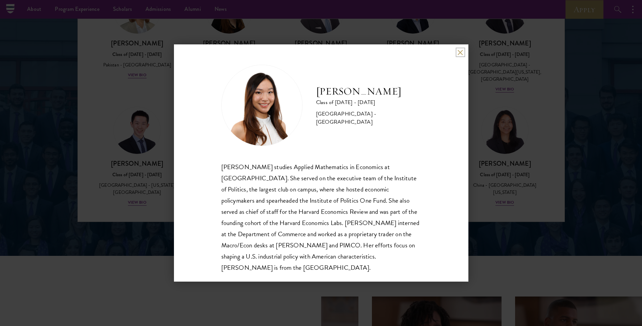
click at [458, 50] on button at bounding box center [461, 52] width 6 height 6
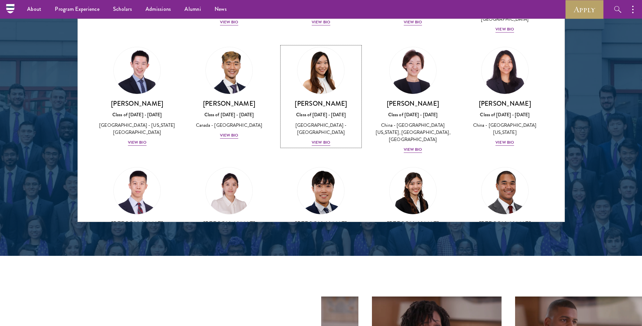
scroll to position [1727, 0]
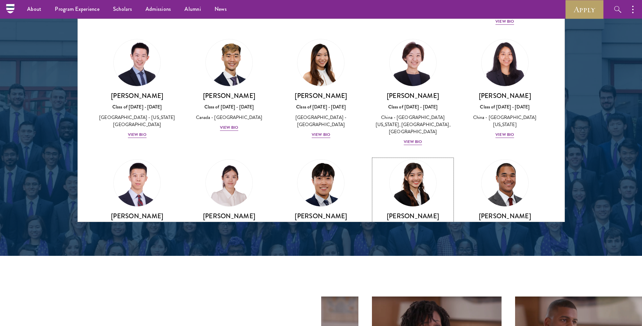
click at [408, 245] on div "View Bio" at bounding box center [413, 248] width 19 height 6
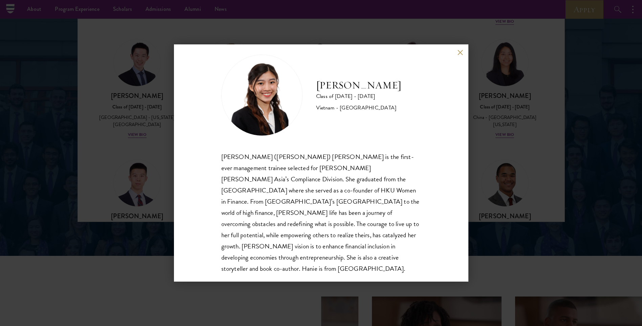
scroll to position [12, 0]
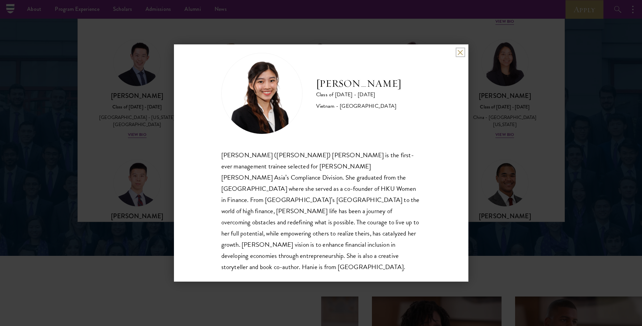
click at [460, 52] on button at bounding box center [461, 52] width 6 height 6
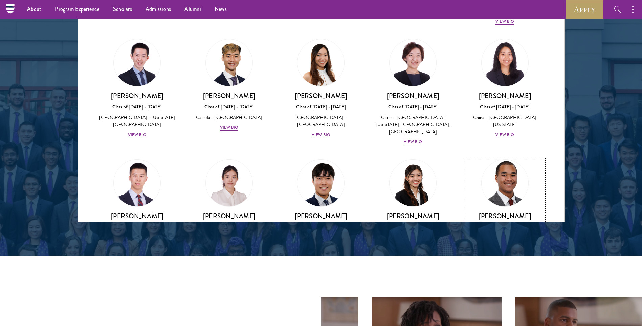
click at [508, 259] on div "View Bio" at bounding box center [505, 262] width 19 height 6
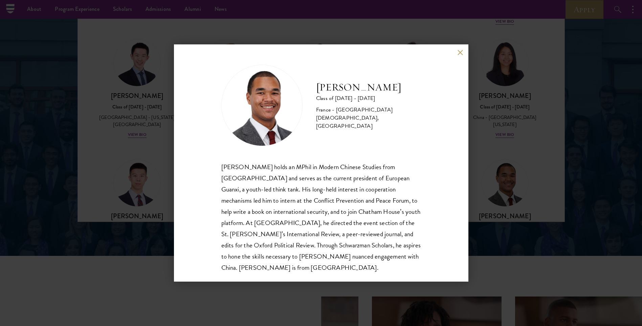
click at [456, 52] on div "Angelo M'ba Class of 2025 - 2026 France - Institut Catholique de Rennes, Univer…" at bounding box center [321, 162] width 295 height 237
click at [457, 52] on div "Angelo M'ba Class of 2025 - 2026 France - Institut Catholique de Rennes, Univer…" at bounding box center [321, 162] width 295 height 237
click at [462, 50] on button at bounding box center [461, 52] width 6 height 6
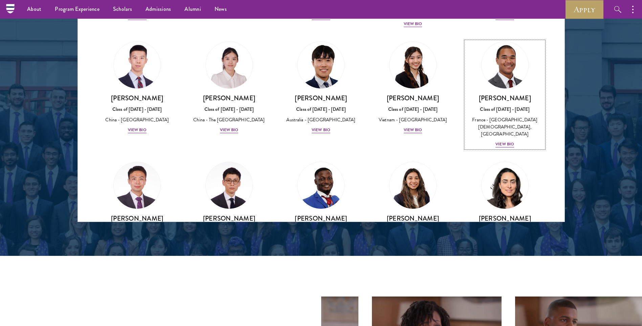
scroll to position [1852, 0]
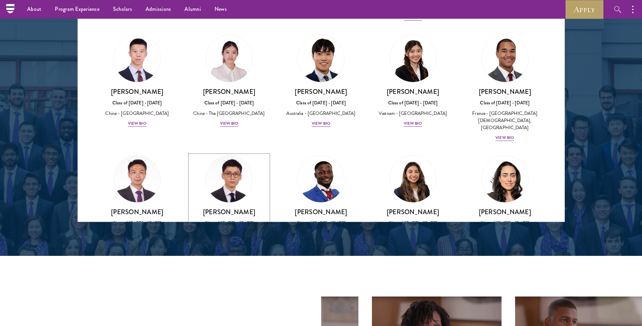
click at [220, 248] on div "View Bio" at bounding box center [229, 251] width 19 height 6
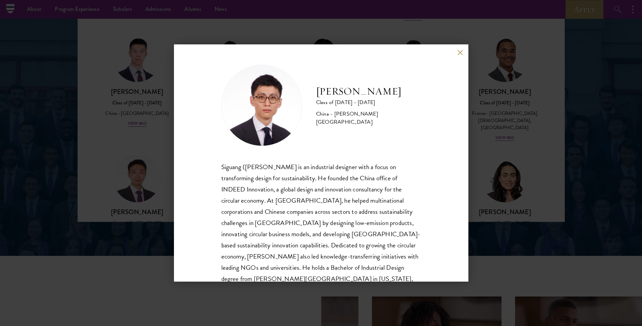
scroll to position [23, 0]
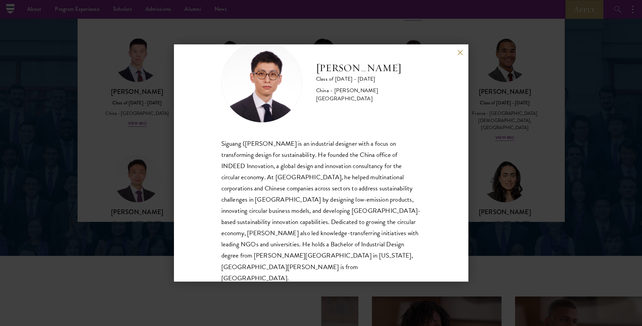
click at [457, 52] on div "Dominic Ma Class of 2025 - 2026 China - Pratt Institute Siguang (Dominic) Ma is…" at bounding box center [321, 162] width 295 height 237
click at [456, 48] on div "Dominic Ma Class of 2025 - 2026 China - Pratt Institute Siguang (Dominic) Ma is…" at bounding box center [321, 162] width 295 height 237
click at [458, 54] on button at bounding box center [461, 52] width 6 height 6
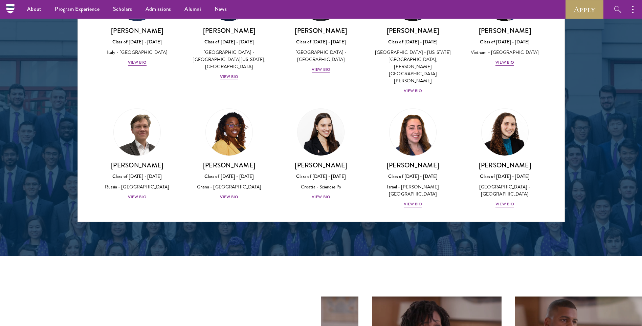
scroll to position [2401, 0]
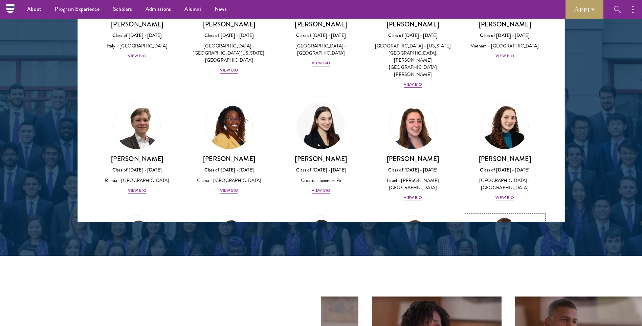
click at [504, 268] on div "Jasper Schutt Class of 2025 - 2026 United States of America - University of Nor…" at bounding box center [505, 295] width 79 height 54
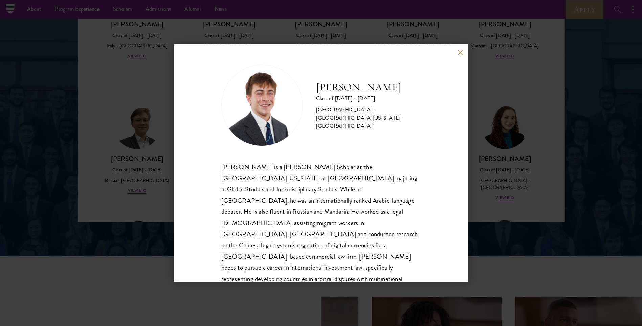
click at [459, 51] on button at bounding box center [461, 52] width 6 height 6
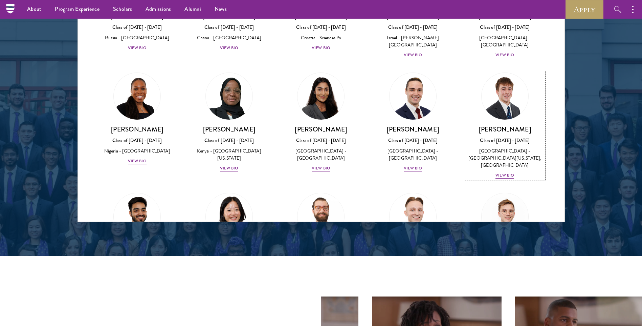
scroll to position [2556, 0]
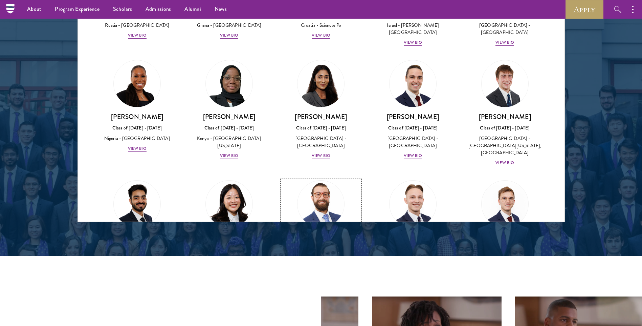
click at [321, 280] on div "View Bio" at bounding box center [321, 283] width 19 height 6
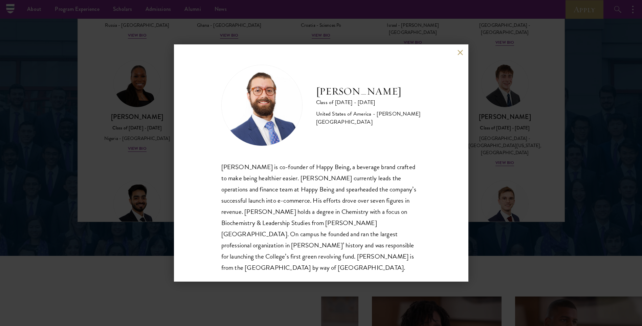
click at [458, 52] on button at bounding box center [461, 52] width 6 height 6
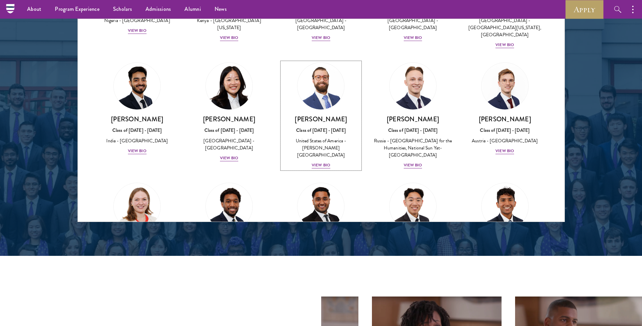
scroll to position [2699, 0]
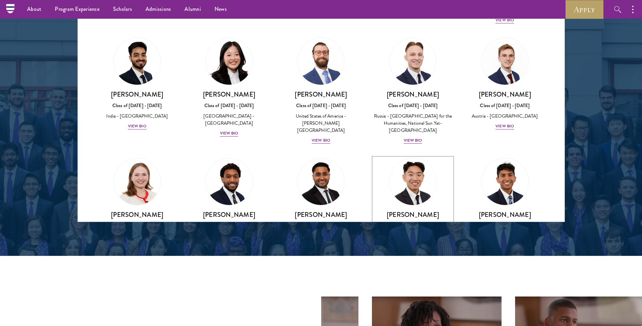
click at [416, 257] on div "View Bio" at bounding box center [413, 260] width 19 height 6
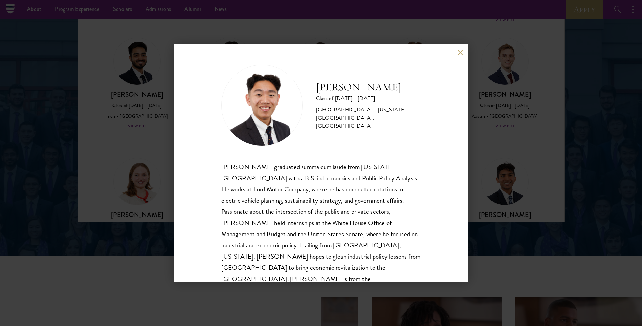
click at [459, 51] on button at bounding box center [461, 52] width 6 height 6
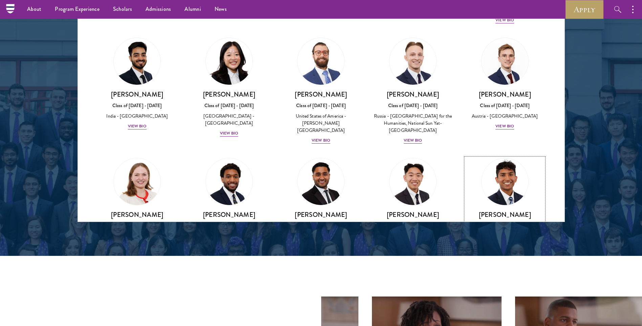
click at [500, 250] on div "View Bio" at bounding box center [505, 253] width 19 height 6
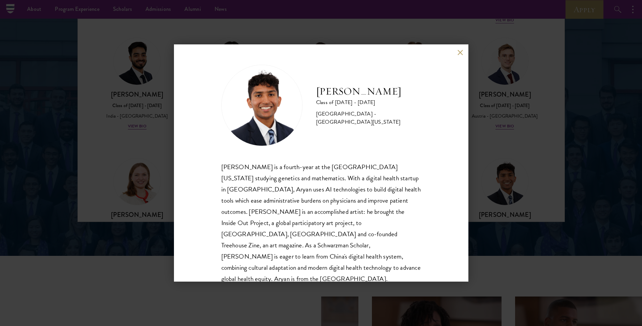
click at [459, 52] on button at bounding box center [461, 52] width 6 height 6
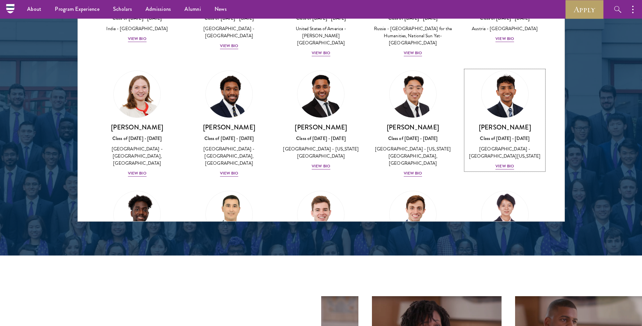
scroll to position [881, 0]
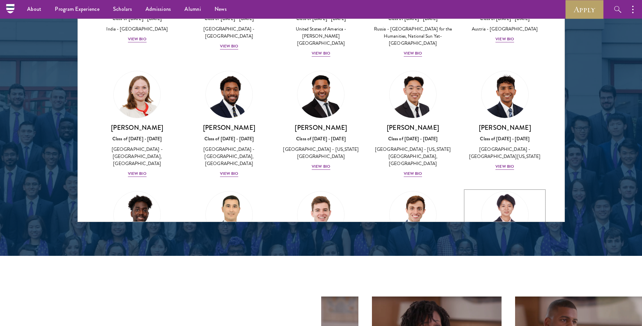
click at [497, 291] on div "View Bio" at bounding box center [505, 294] width 19 height 6
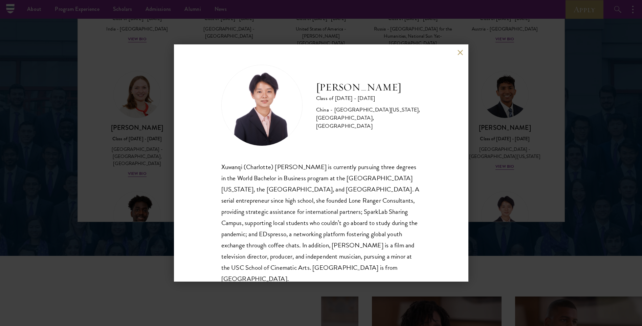
scroll to position [23, 0]
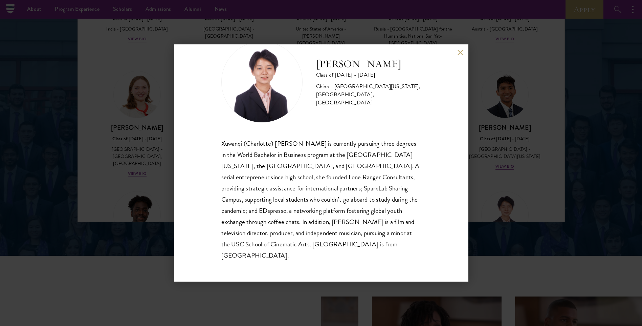
click at [459, 51] on button at bounding box center [461, 52] width 6 height 6
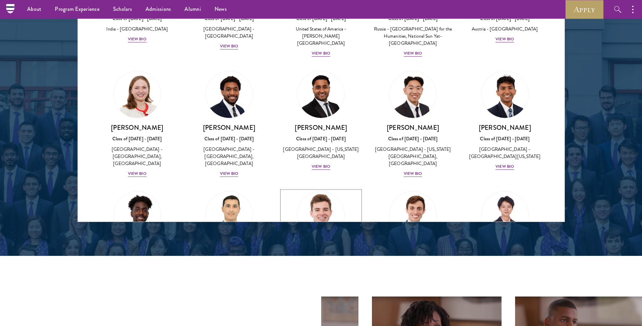
click at [322, 298] on div "View Bio" at bounding box center [321, 301] width 19 height 6
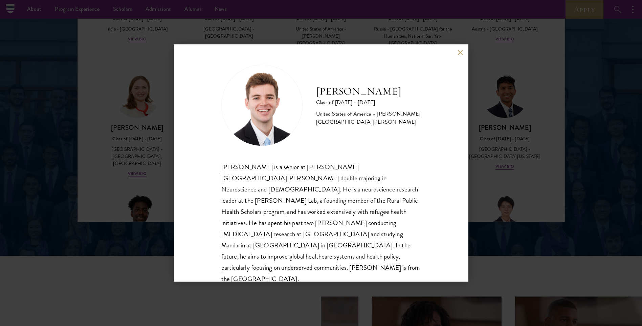
click at [458, 51] on button at bounding box center [461, 52] width 6 height 6
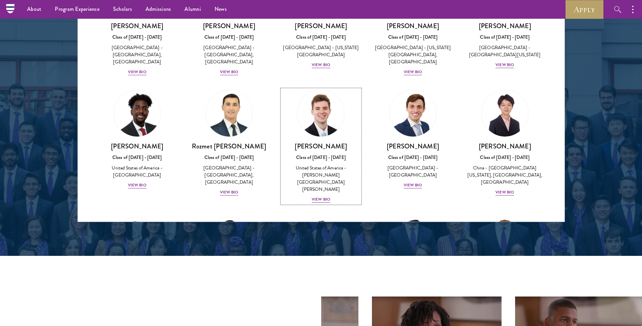
scroll to position [2921, 0]
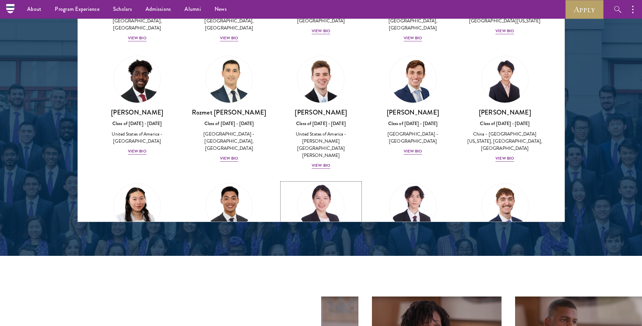
click at [318, 275] on div "View Bio" at bounding box center [321, 278] width 19 height 6
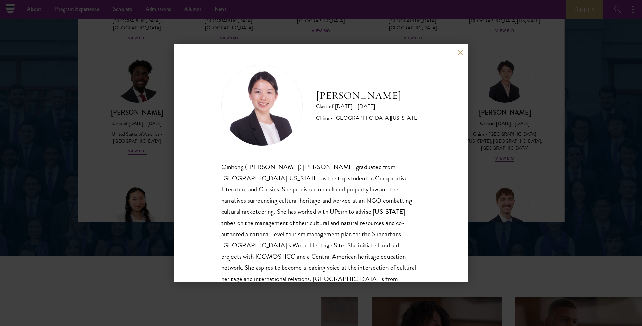
scroll to position [23, 0]
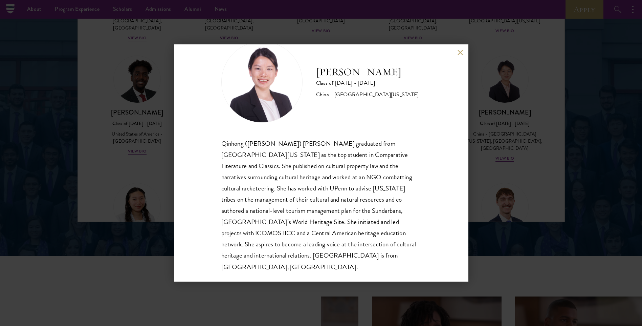
click at [459, 52] on button at bounding box center [461, 52] width 6 height 6
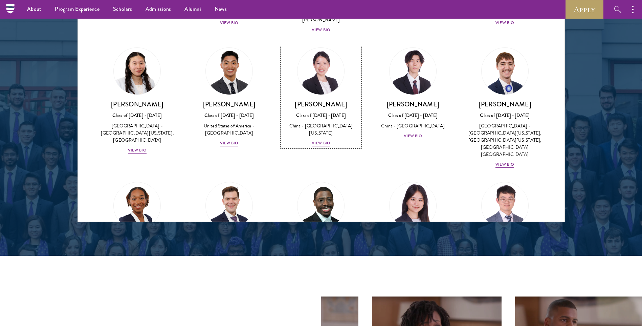
scroll to position [3091, 0]
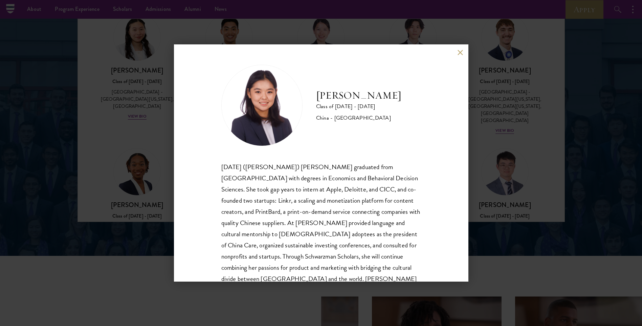
scroll to position [23, 0]
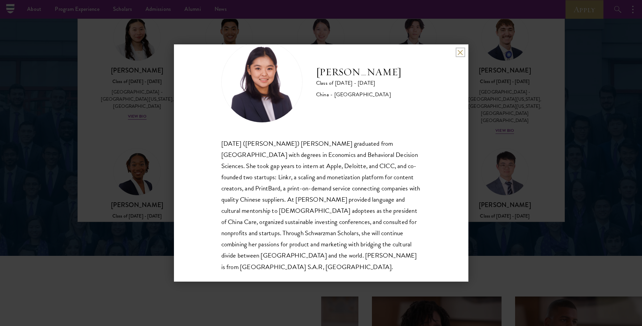
click at [462, 52] on button at bounding box center [461, 52] width 6 height 6
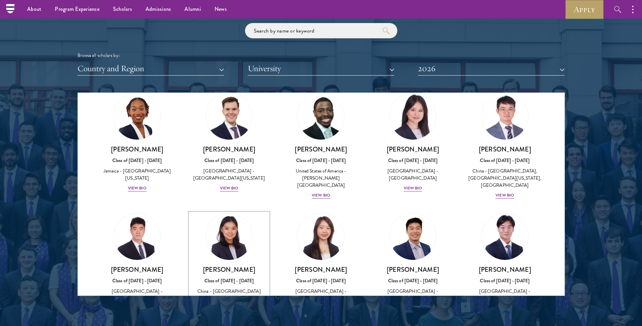
scroll to position [743, 0]
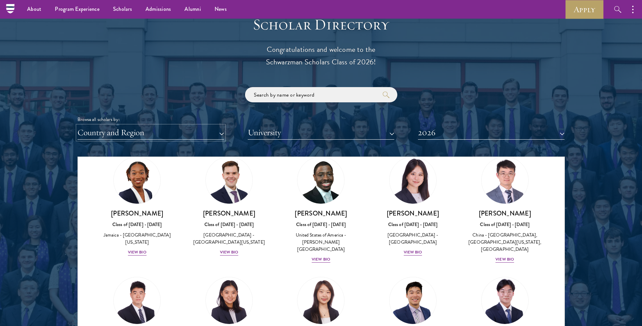
click at [178, 134] on button "Country and Region" at bounding box center [151, 133] width 147 height 14
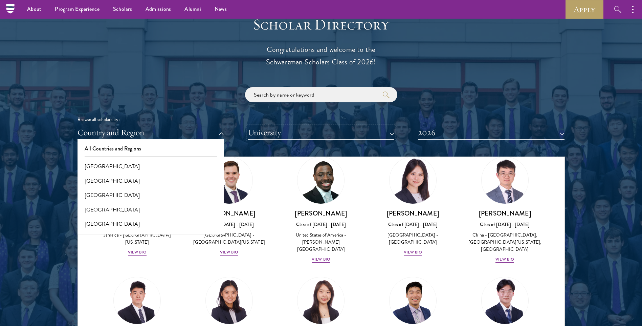
click at [288, 130] on button "University" at bounding box center [321, 133] width 147 height 14
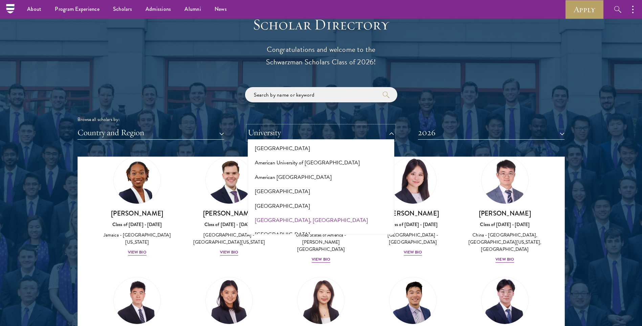
scroll to position [68, 0]
click at [367, 132] on button "University" at bounding box center [321, 133] width 147 height 14
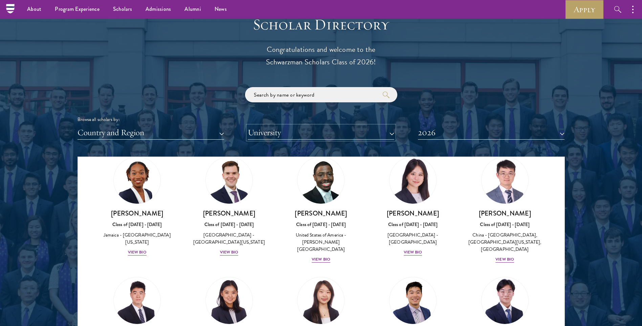
click at [380, 134] on button "University" at bounding box center [321, 133] width 147 height 14
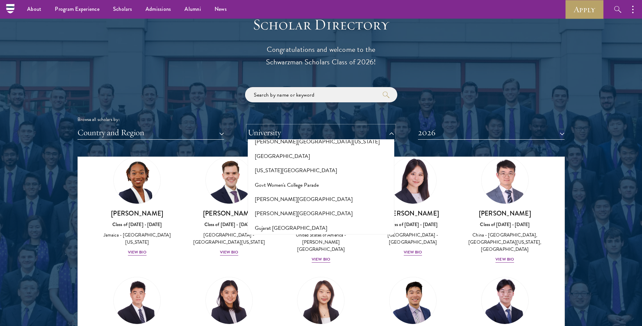
scroll to position [1602, 0]
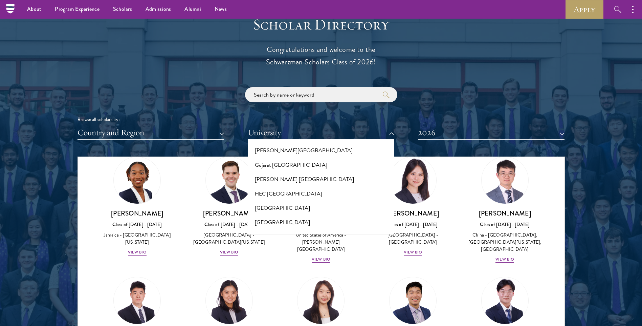
click at [329, 244] on button "[GEOGRAPHIC_DATA]" at bounding box center [321, 251] width 143 height 14
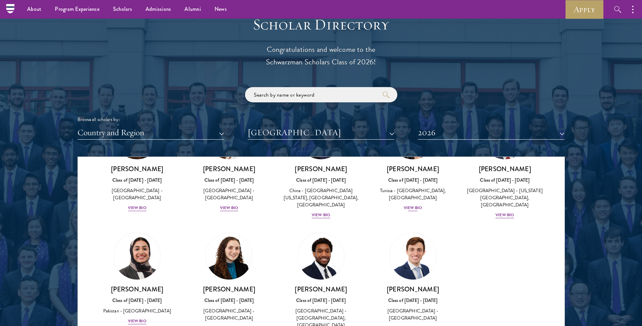
scroll to position [180, 0]
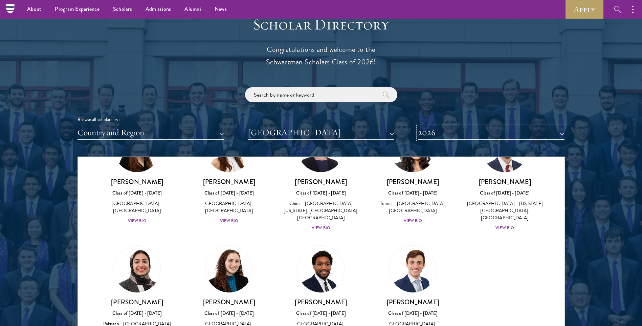
click at [451, 131] on button "2026" at bounding box center [491, 133] width 147 height 14
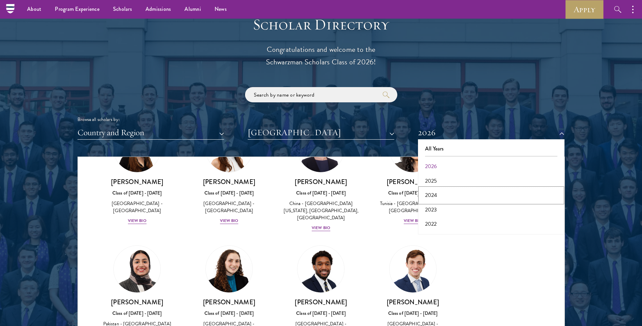
click at [441, 189] on button "2024" at bounding box center [491, 195] width 143 height 14
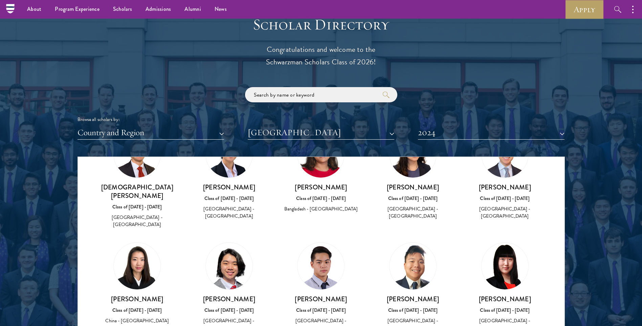
scroll to position [38, 0]
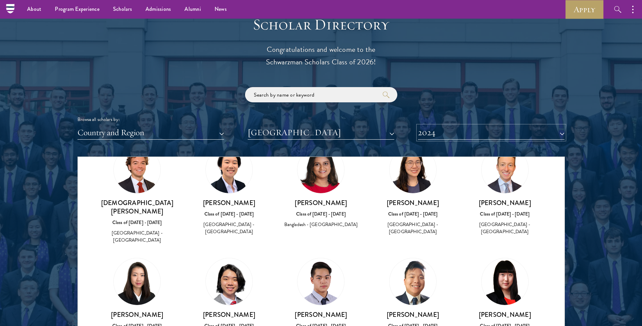
click at [490, 133] on button "2024" at bounding box center [491, 133] width 147 height 14
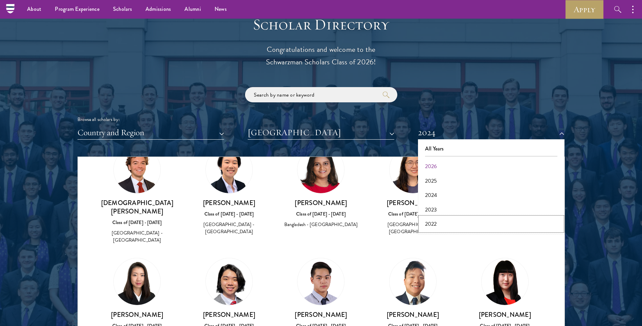
click at [470, 222] on button "2022" at bounding box center [491, 224] width 143 height 14
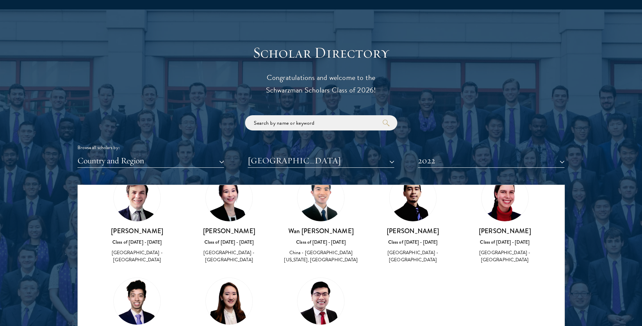
scroll to position [777, 0]
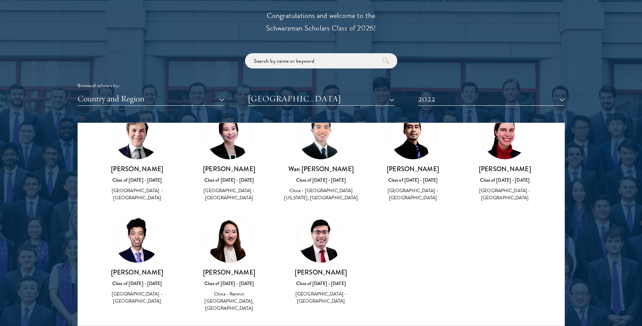
click at [220, 156] on img at bounding box center [229, 135] width 47 height 47
click at [222, 146] on img at bounding box center [229, 135] width 47 height 47
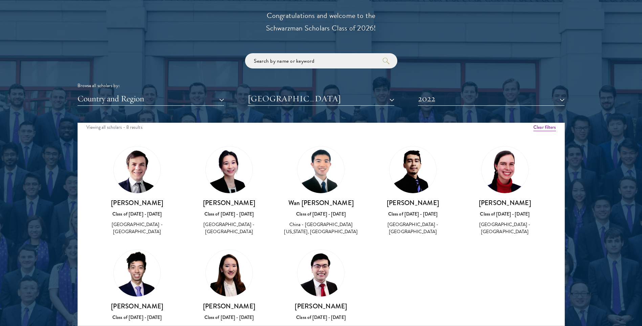
scroll to position [0, 0]
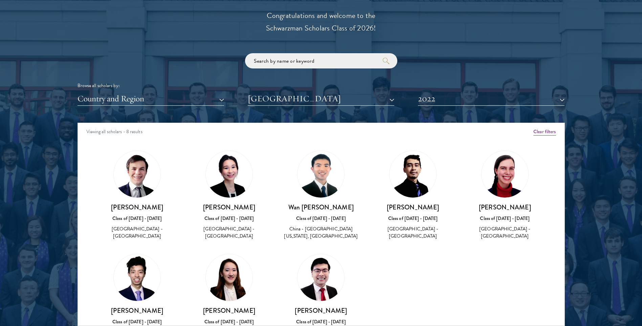
click at [221, 176] on img at bounding box center [229, 174] width 47 height 47
click at [241, 210] on h3 "[PERSON_NAME]" at bounding box center [229, 207] width 79 height 8
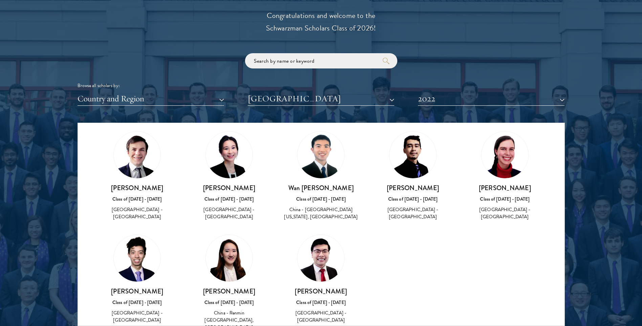
scroll to position [38, 0]
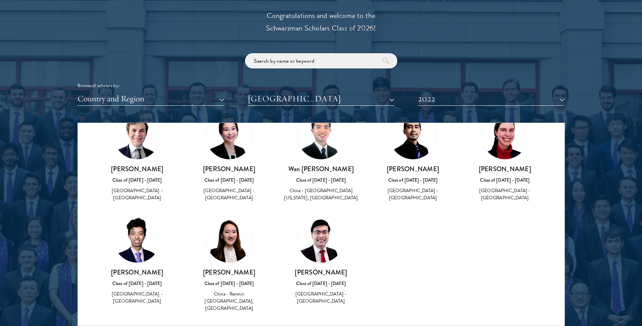
click at [229, 283] on div "Class of [DATE] - [DATE]" at bounding box center [229, 283] width 79 height 7
drag, startPoint x: 225, startPoint y: 138, endPoint x: 231, endPoint y: 138, distance: 6.1
click at [225, 138] on img at bounding box center [229, 135] width 47 height 47
click at [446, 96] on button "2022" at bounding box center [491, 99] width 147 height 14
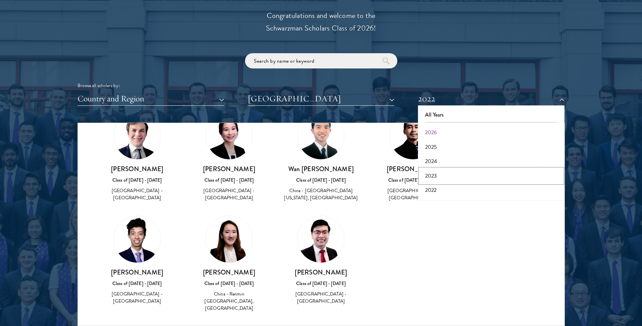
click at [441, 176] on button "2023" at bounding box center [491, 176] width 143 height 14
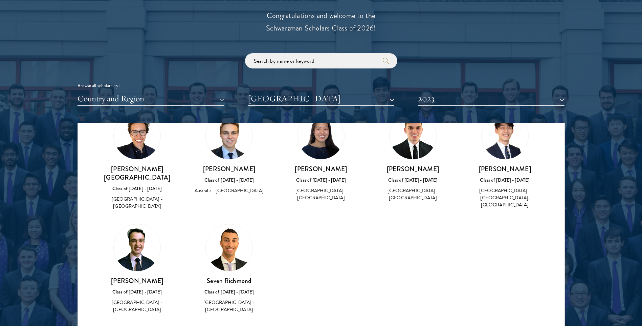
drag, startPoint x: 401, startPoint y: 150, endPoint x: 418, endPoint y: 136, distance: 21.5
click at [401, 149] on img at bounding box center [413, 135] width 47 height 47
click at [436, 97] on button "2023" at bounding box center [491, 99] width 147 height 14
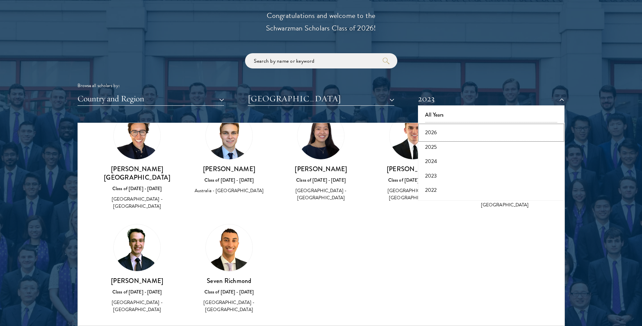
click at [441, 137] on button "2026" at bounding box center [491, 132] width 143 height 14
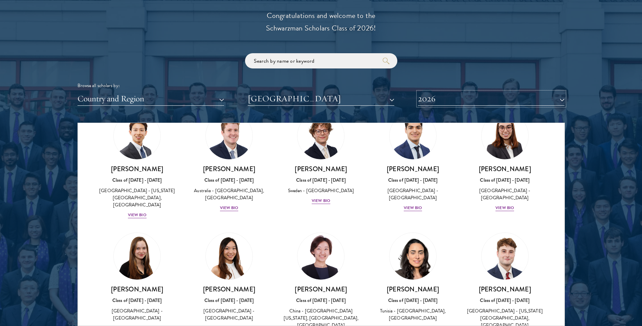
click at [437, 99] on button "2026" at bounding box center [491, 99] width 147 height 14
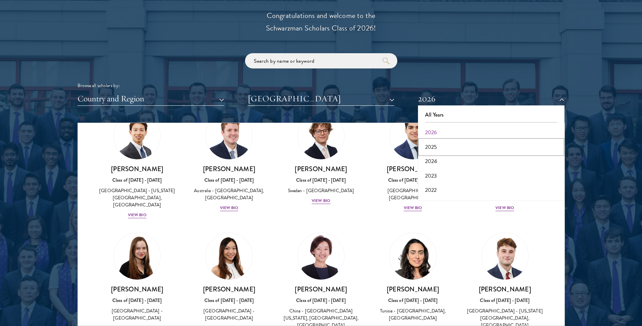
click at [439, 145] on button "2025" at bounding box center [491, 147] width 143 height 14
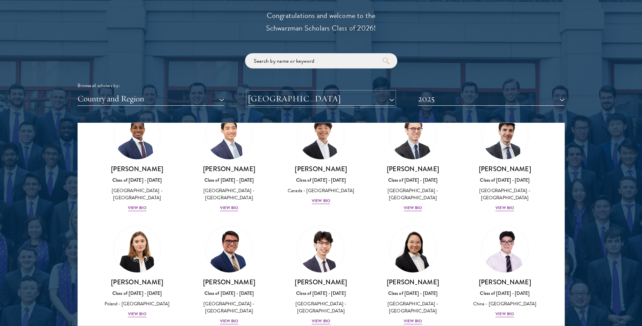
click at [315, 97] on button "[GEOGRAPHIC_DATA]" at bounding box center [321, 99] width 147 height 14
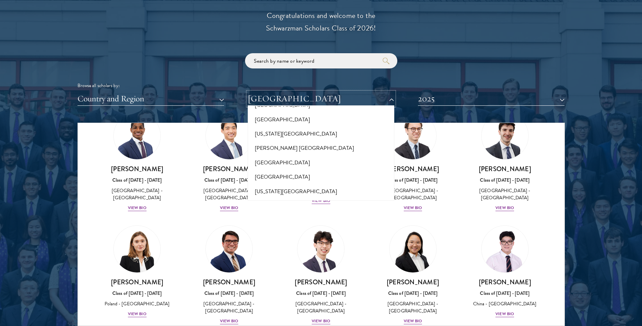
scroll to position [6596, 0]
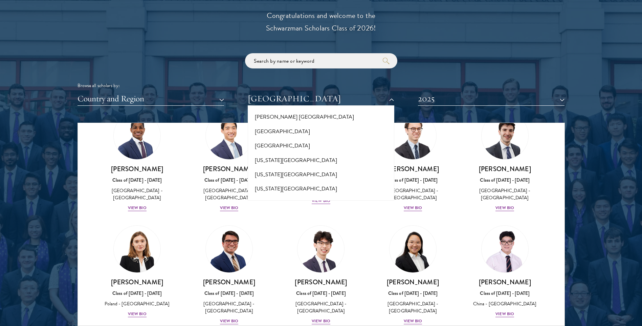
click at [333, 317] on button "[GEOGRAPHIC_DATA]" at bounding box center [321, 324] width 143 height 14
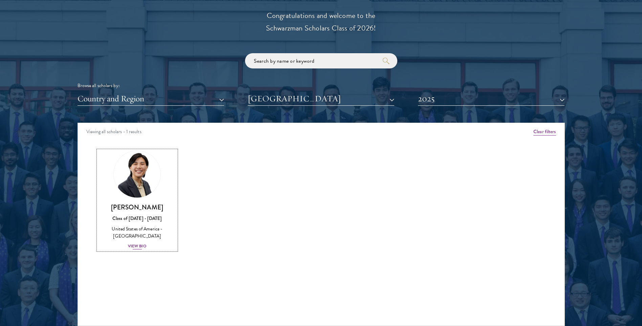
click at [140, 246] on div "View Bio" at bounding box center [137, 246] width 19 height 6
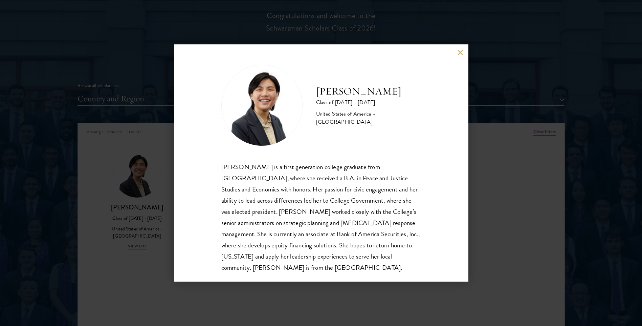
scroll to position [12, 0]
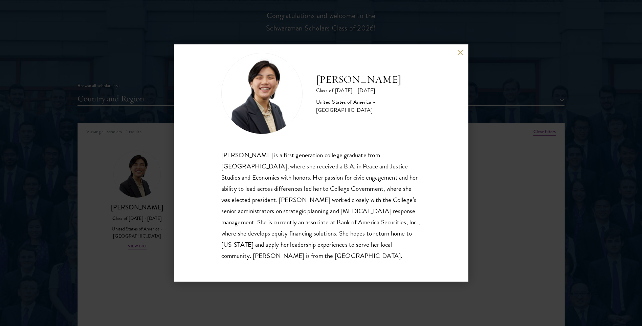
click at [456, 51] on div "Diana Lam Class of 2024 - 2025 United States of America - Wellesley College Dia…" at bounding box center [321, 162] width 295 height 237
click at [461, 54] on button at bounding box center [461, 52] width 6 height 6
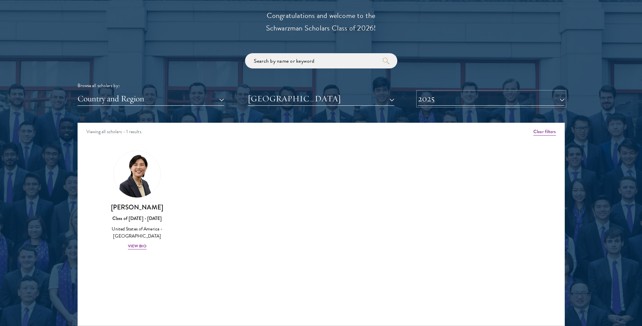
click at [448, 101] on button "2025" at bounding box center [491, 99] width 147 height 14
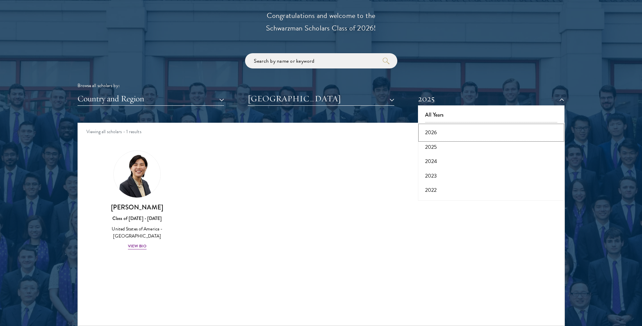
click at [446, 130] on button "2026" at bounding box center [491, 132] width 143 height 14
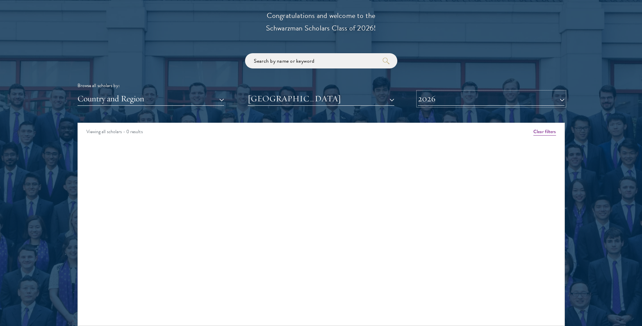
click at [446, 98] on button "2026" at bounding box center [491, 99] width 147 height 14
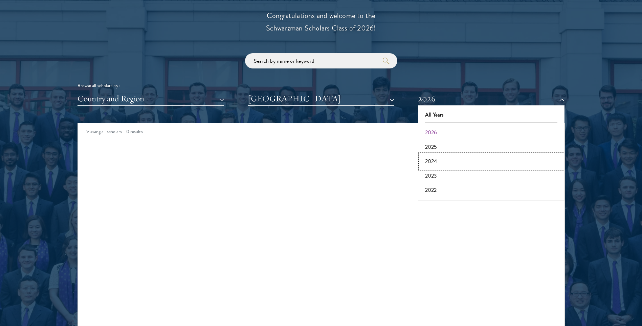
click at [441, 158] on button "2024" at bounding box center [491, 161] width 143 height 14
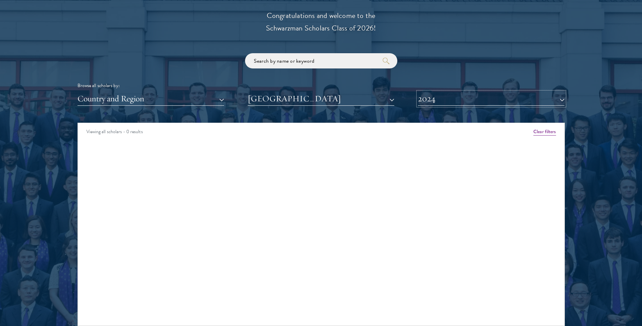
click at [436, 92] on button "2024" at bounding box center [491, 99] width 147 height 14
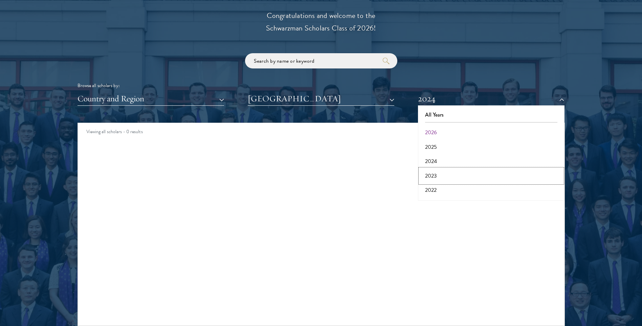
click at [438, 171] on button "2023" at bounding box center [491, 176] width 143 height 14
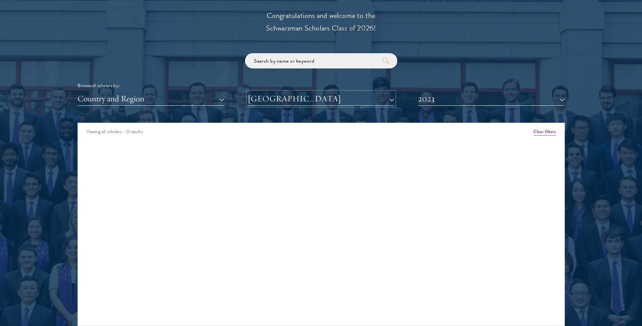
click at [350, 97] on button "[GEOGRAPHIC_DATA]" at bounding box center [321, 99] width 147 height 14
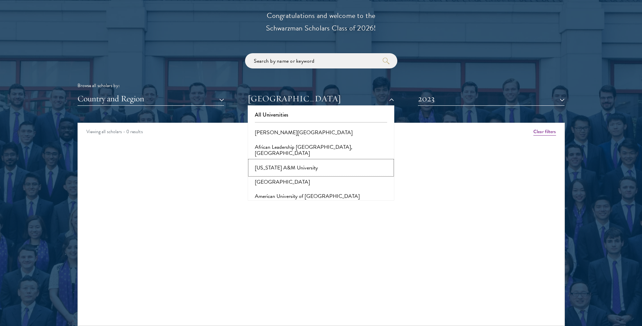
click at [374, 161] on button "[US_STATE] A&M University" at bounding box center [321, 168] width 143 height 14
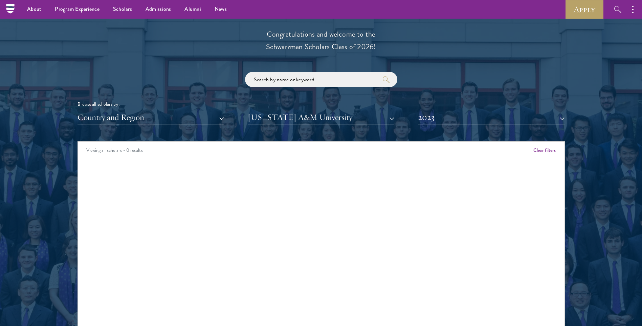
scroll to position [743, 0]
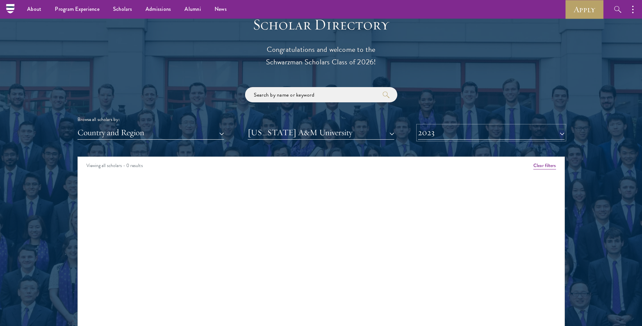
click at [443, 128] on button "2023" at bounding box center [491, 133] width 147 height 14
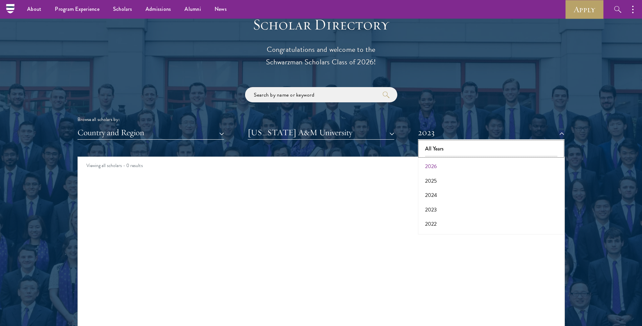
click at [445, 148] on button "All Years" at bounding box center [491, 149] width 143 height 14
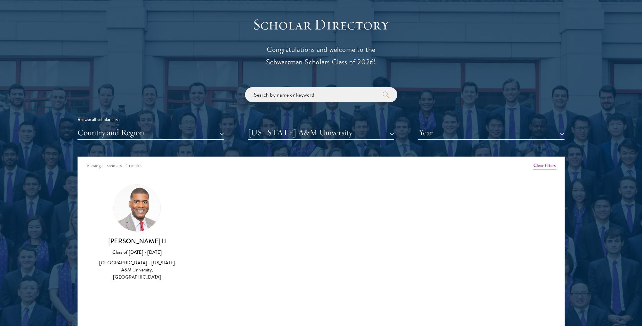
scroll to position [777, 0]
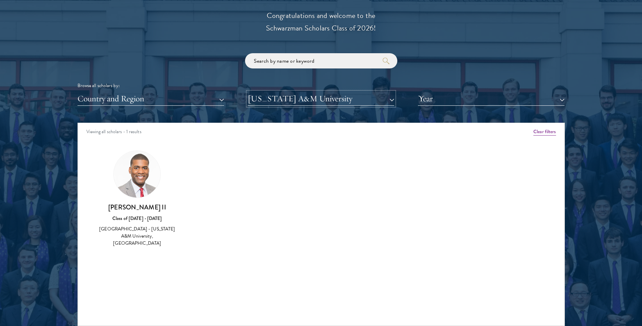
click at [320, 101] on button "[US_STATE] A&M University" at bounding box center [321, 99] width 147 height 14
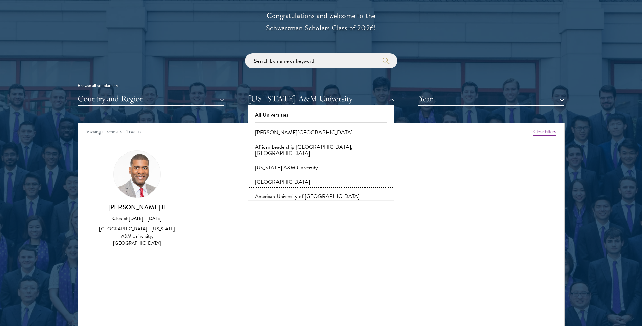
click at [334, 189] on button "American University of [GEOGRAPHIC_DATA]" at bounding box center [321, 196] width 143 height 14
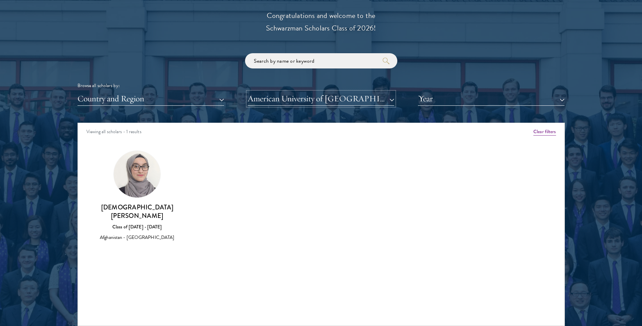
click at [313, 96] on button "American University of [GEOGRAPHIC_DATA]" at bounding box center [321, 99] width 147 height 14
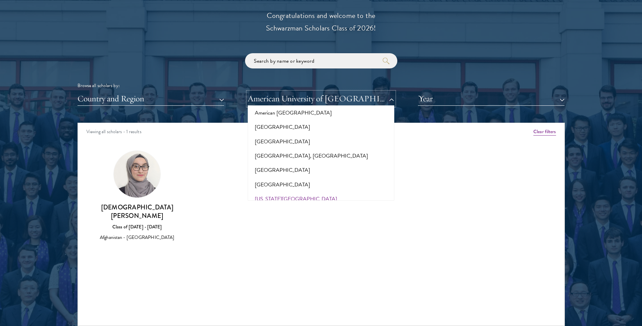
scroll to position [135, 0]
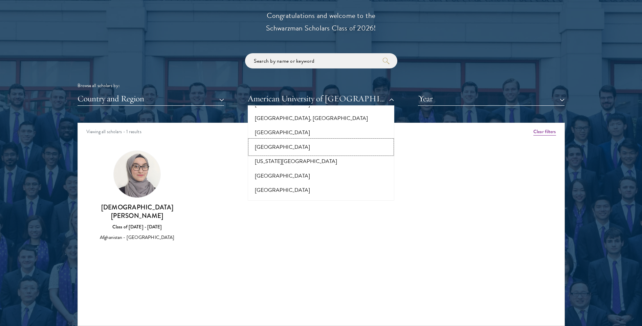
click at [317, 140] on button "[GEOGRAPHIC_DATA]" at bounding box center [321, 147] width 143 height 14
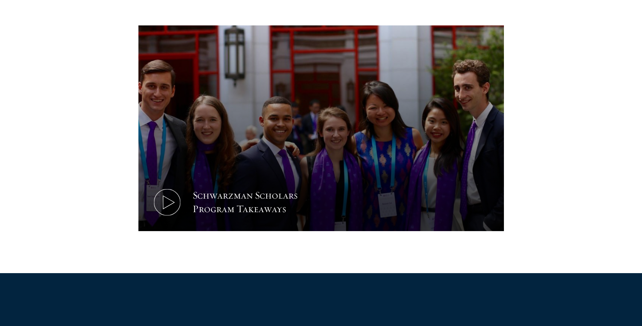
scroll to position [305, 0]
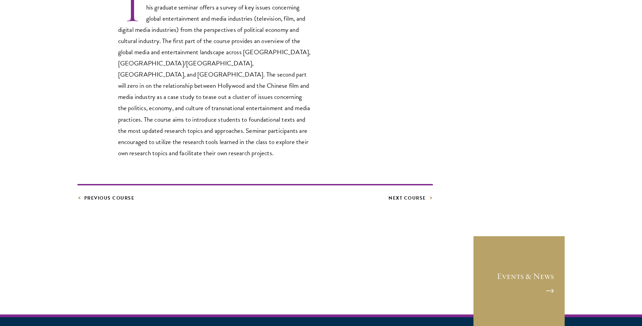
scroll to position [245, 0]
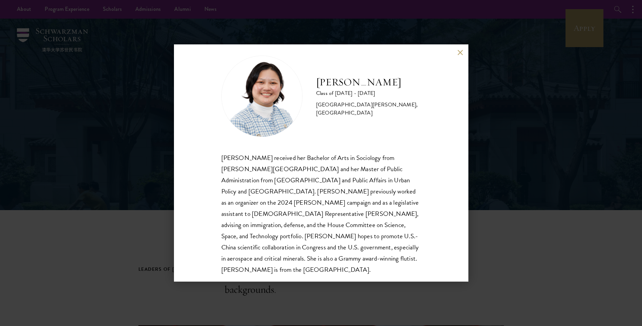
scroll to position [12, 0]
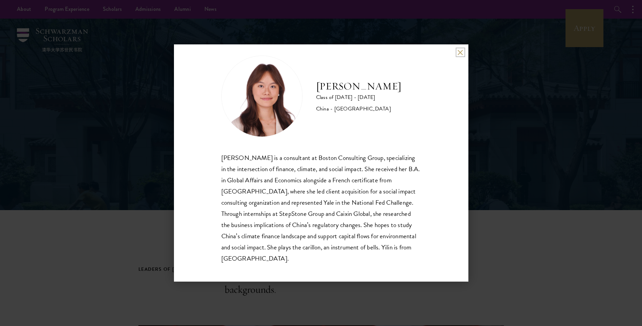
scroll to position [12, 0]
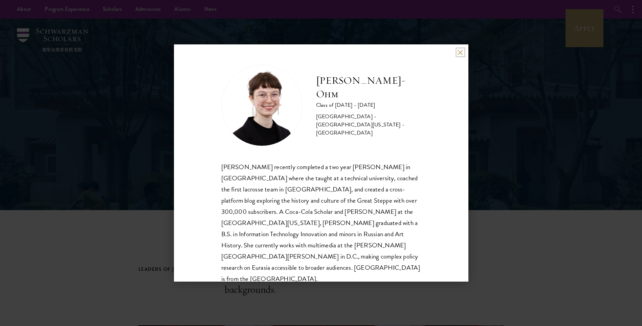
scroll to position [12, 0]
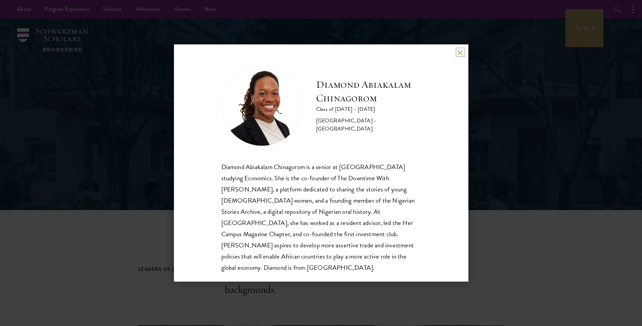
scroll to position [1, 0]
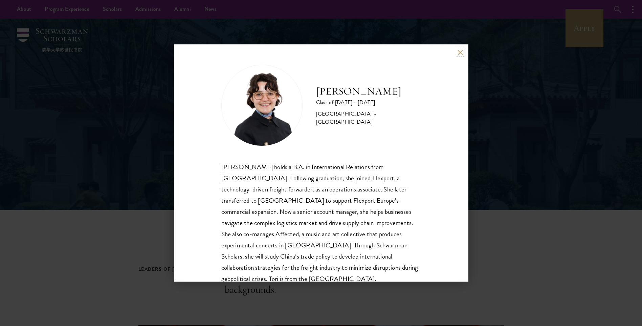
scroll to position [23, 0]
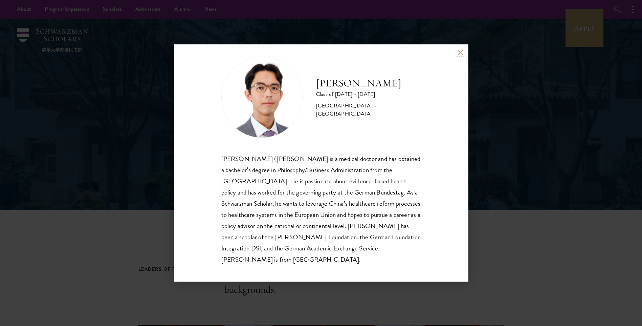
scroll to position [12, 0]
